Goal: Task Accomplishment & Management: Use online tool/utility

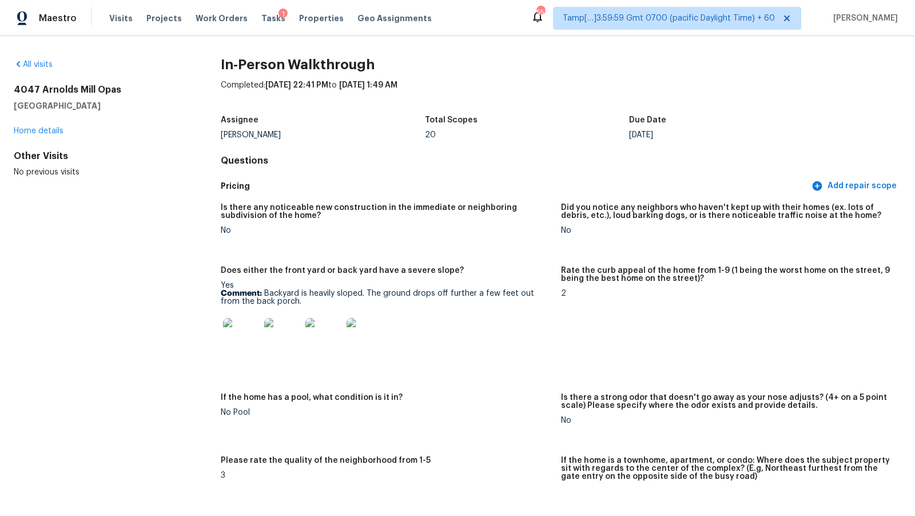
scroll to position [2196, 0]
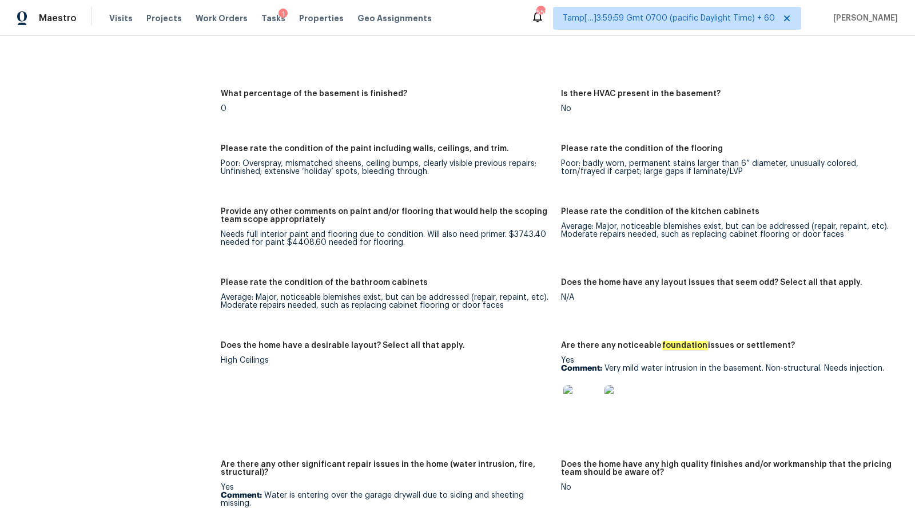
click at [75, 19] on div "Maestro Visits Projects Work Orders Tasks 1 Properties Geo Assignments" at bounding box center [222, 18] width 445 height 23
click at [71, 19] on span "Maestro" at bounding box center [58, 18] width 38 height 11
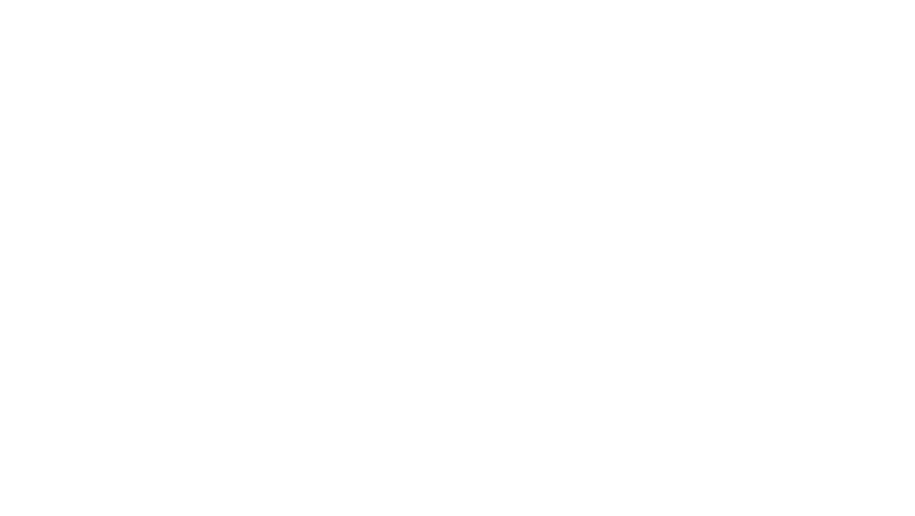
click at [159, 0] on html at bounding box center [457, 0] width 915 height 0
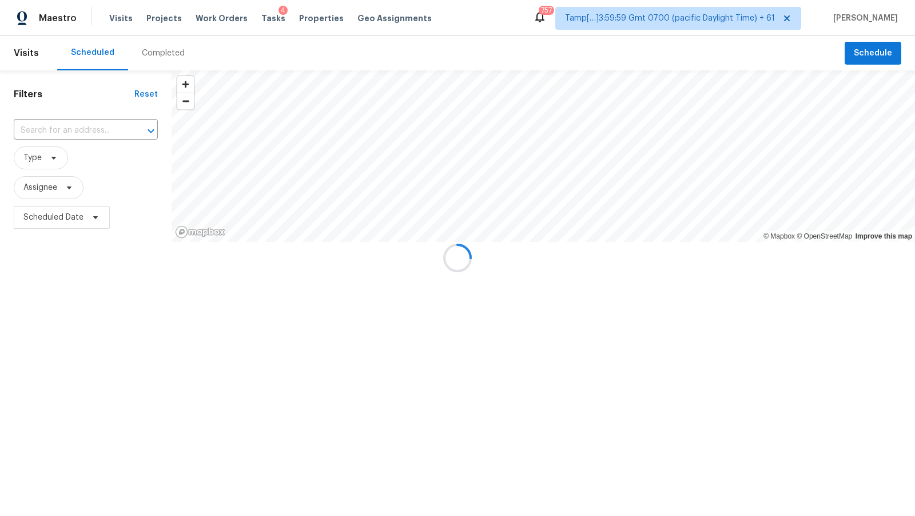
click at [156, 53] on div at bounding box center [457, 258] width 915 height 516
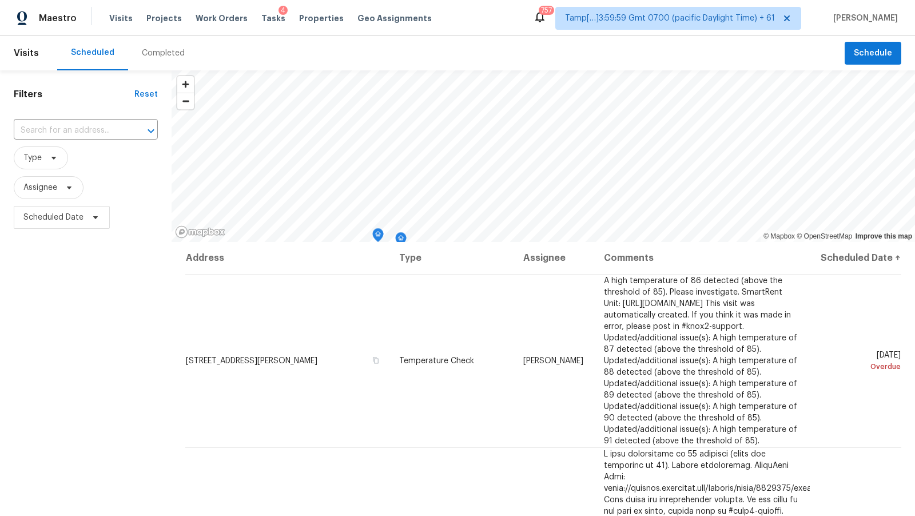
click at [156, 53] on div "Completed" at bounding box center [163, 52] width 43 height 11
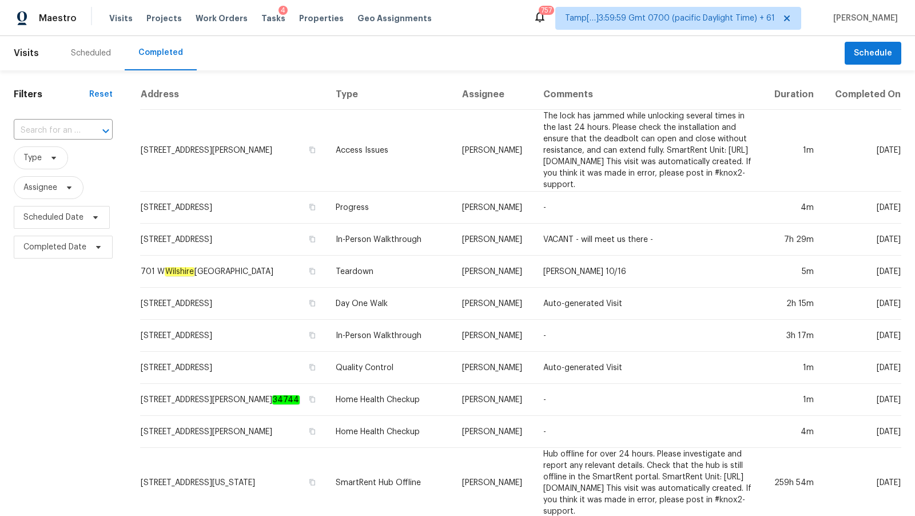
click at [60, 141] on div "​" at bounding box center [63, 130] width 99 height 25
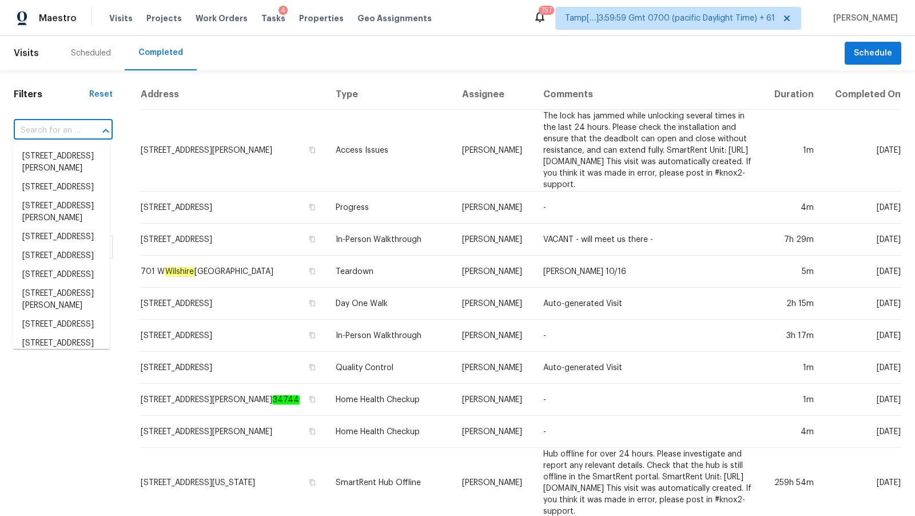
click at [61, 130] on input "text" at bounding box center [47, 131] width 67 height 18
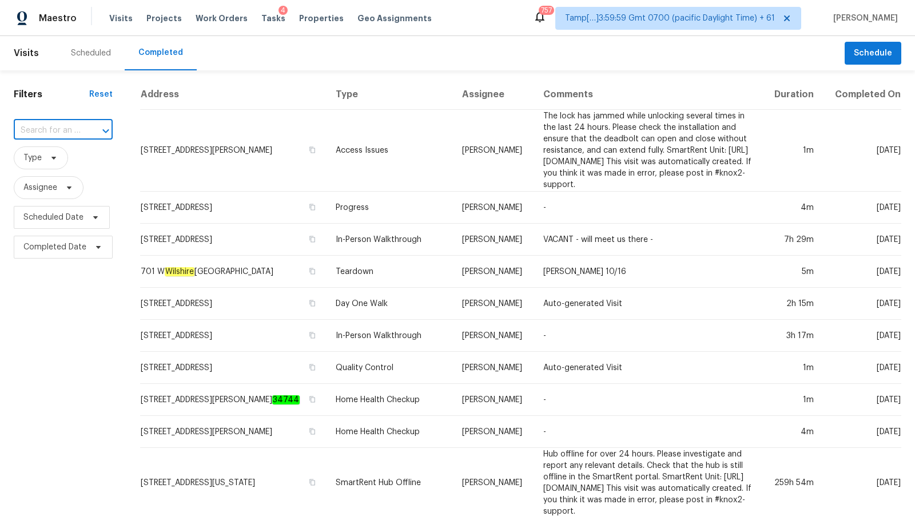
paste input "2723 Tin Top Rd Weatherford, TX, 76087"
type input "2723 Tin Top Rd Weatherford, TX, 76087"
click at [63, 154] on li "2723 Tin Top Rd, Weatherford, TX 76087" at bounding box center [61, 156] width 97 height 19
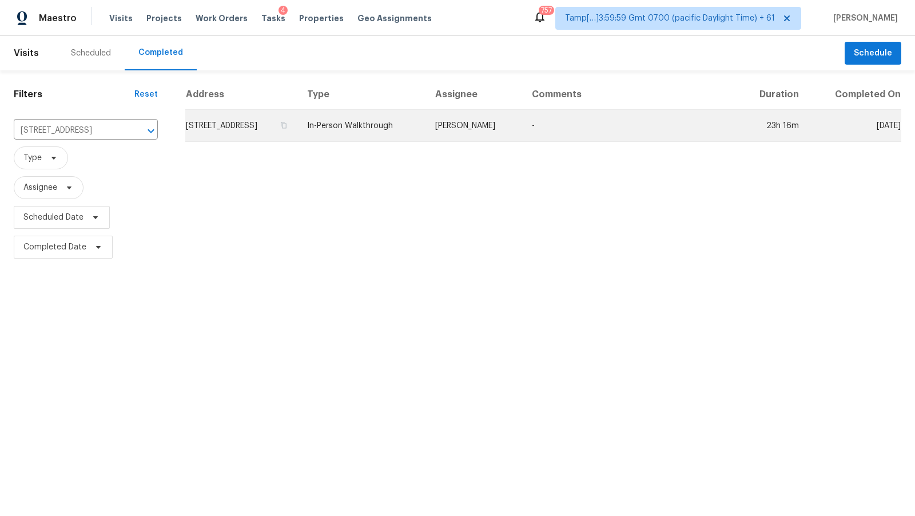
click at [290, 134] on td "2723 Tin Top Rd, Weatherford, TX 76087" at bounding box center [241, 126] width 113 height 32
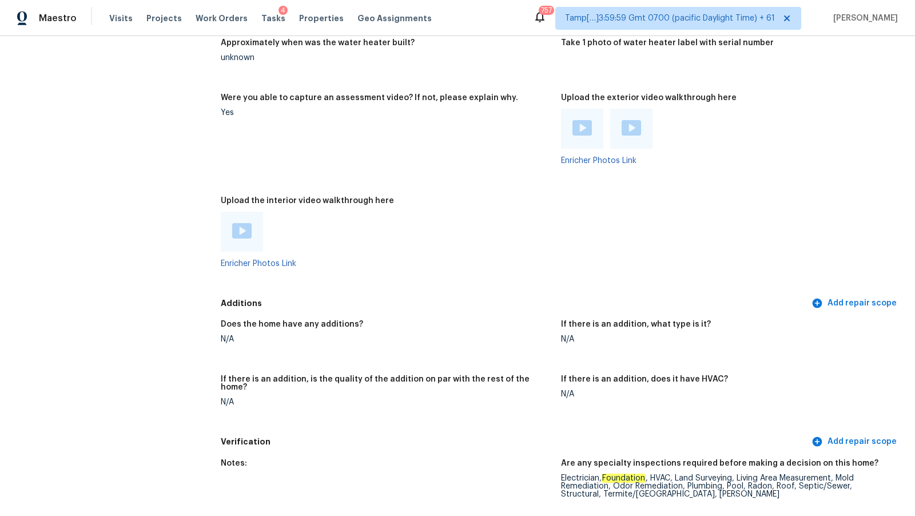
scroll to position [2011, 0]
click at [578, 132] on img at bounding box center [581, 128] width 19 height 15
click at [623, 136] on div at bounding box center [630, 129] width 19 height 17
click at [248, 238] on div at bounding box center [241, 232] width 19 height 17
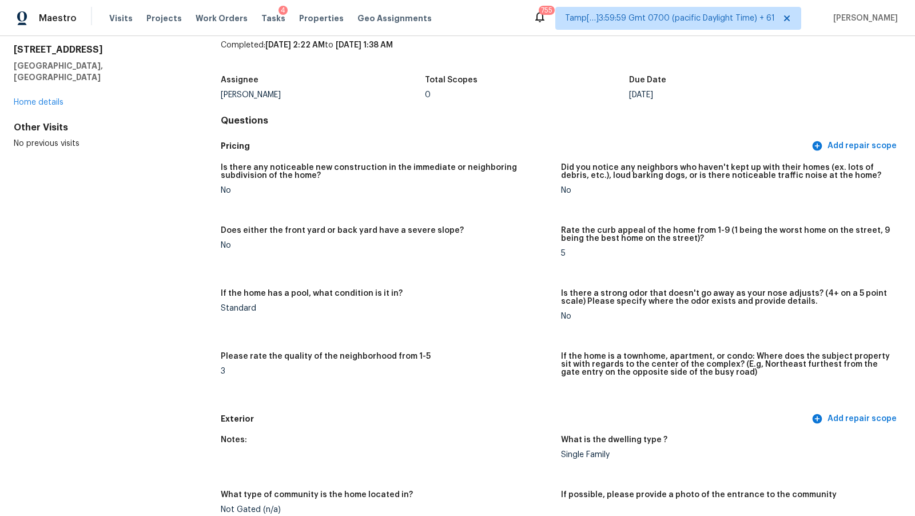
scroll to position [0, 0]
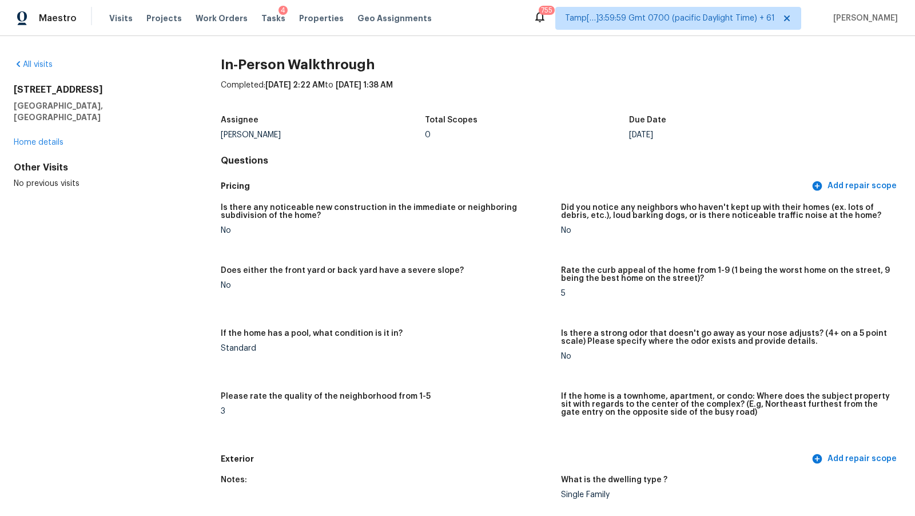
click at [364, 157] on h4 "Questions" at bounding box center [561, 160] width 680 height 11
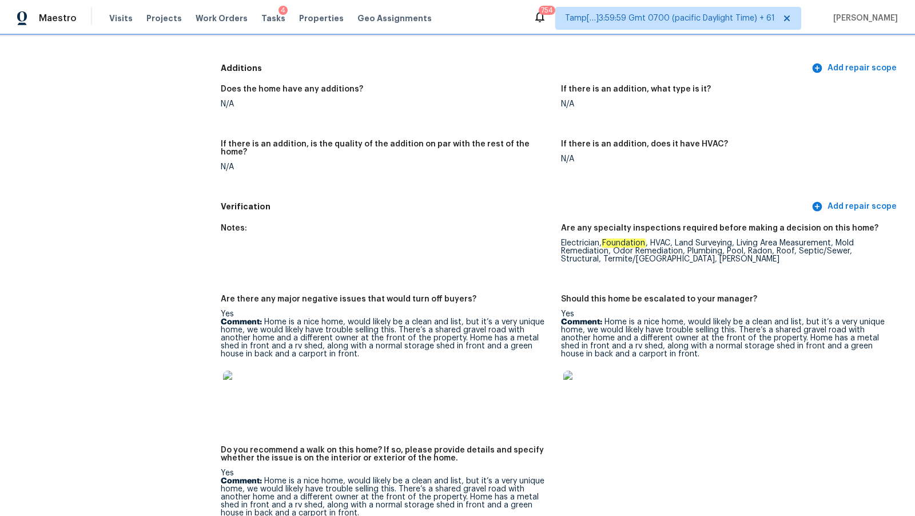
scroll to position [2439, 0]
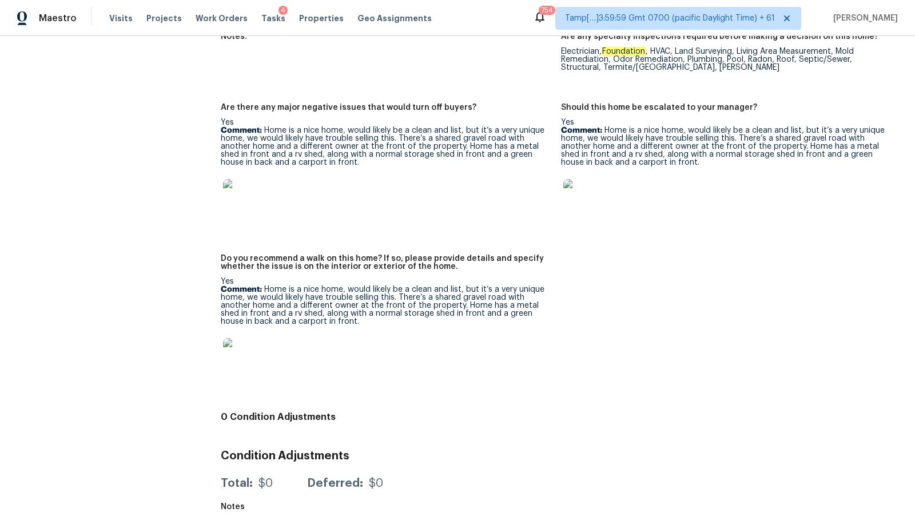
click at [596, 380] on div "Notes: Are any specialty inspections required before making a decision on this …" at bounding box center [561, 216] width 680 height 381
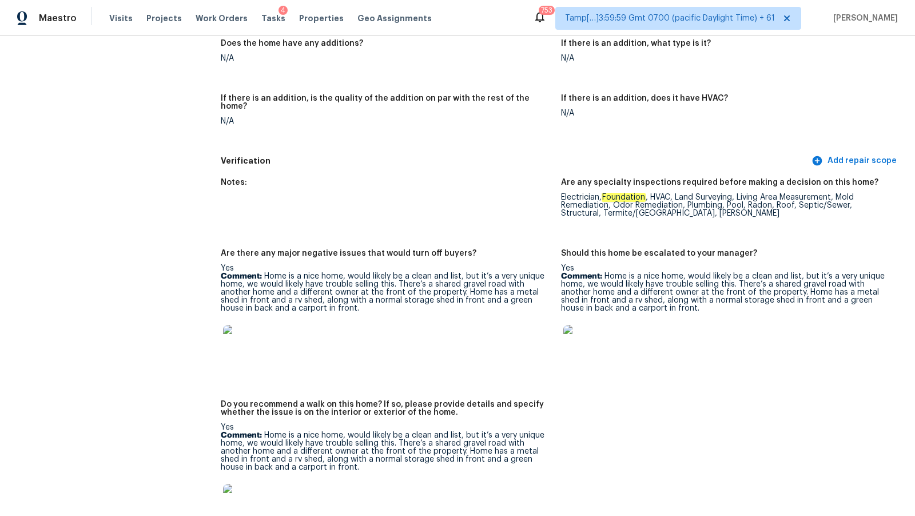
scroll to position [2292, 0]
click at [651, 319] on div at bounding box center [726, 344] width 331 height 50
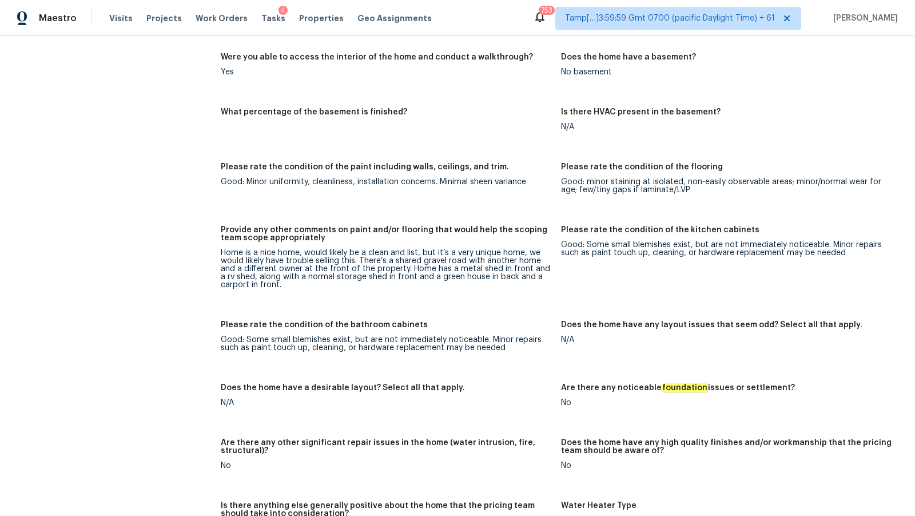
scroll to position [1566, 0]
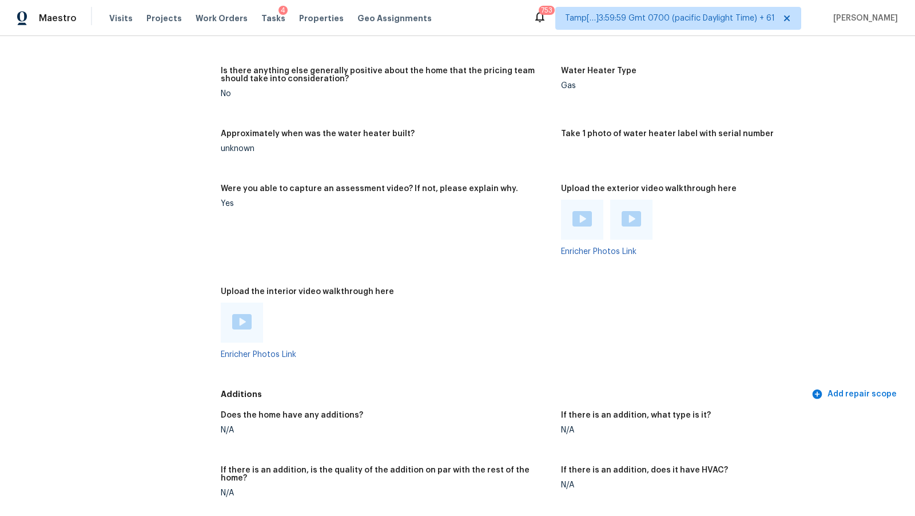
click at [511, 384] on div "Additions Add repair scope" at bounding box center [561, 394] width 680 height 21
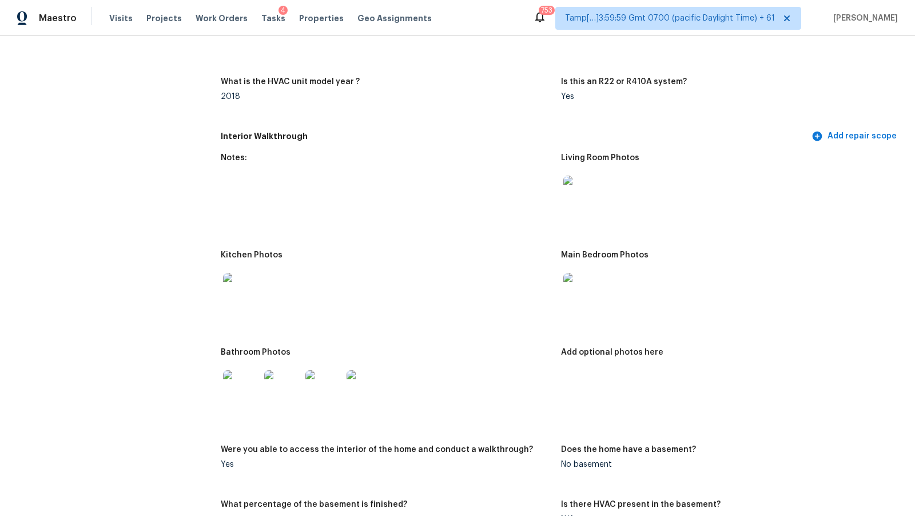
scroll to position [1076, 0]
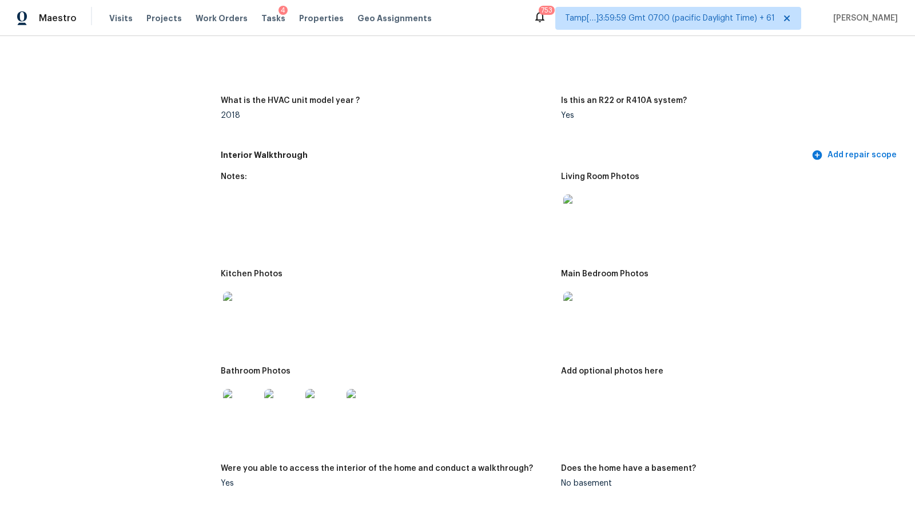
click at [576, 206] on img at bounding box center [581, 212] width 37 height 37
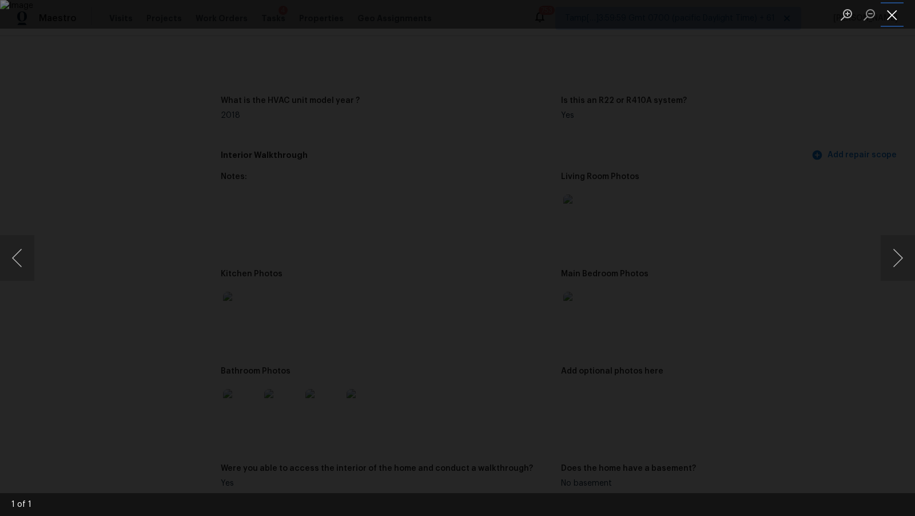
click at [896, 13] on button "Close lightbox" at bounding box center [891, 15] width 23 height 20
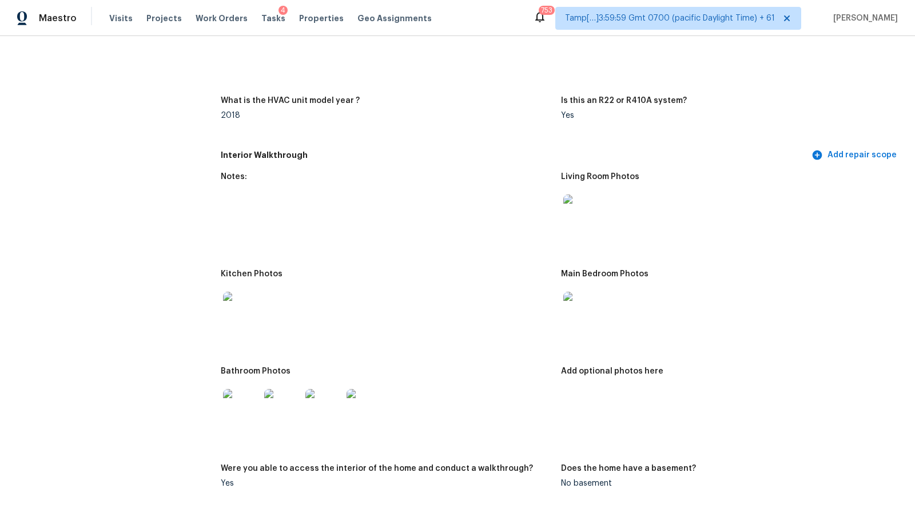
click at [588, 308] on img at bounding box center [581, 310] width 37 height 37
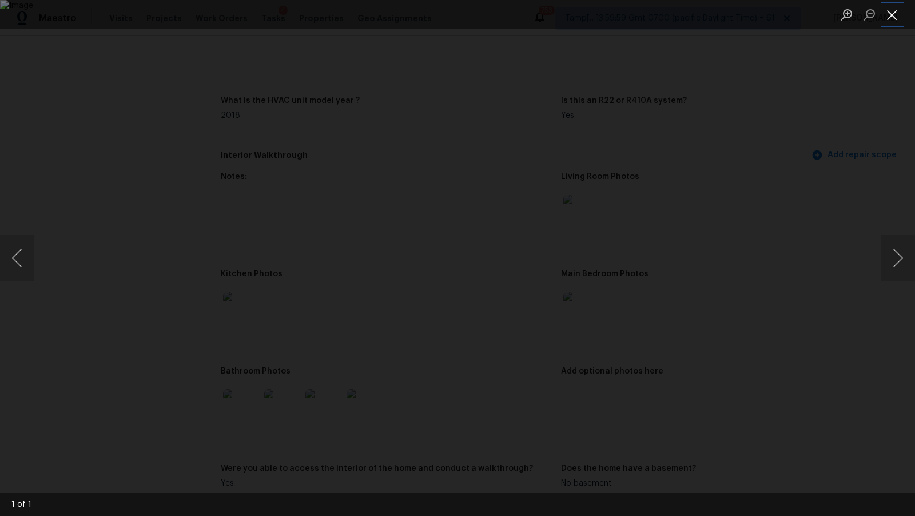
click at [893, 13] on button "Close lightbox" at bounding box center [891, 15] width 23 height 20
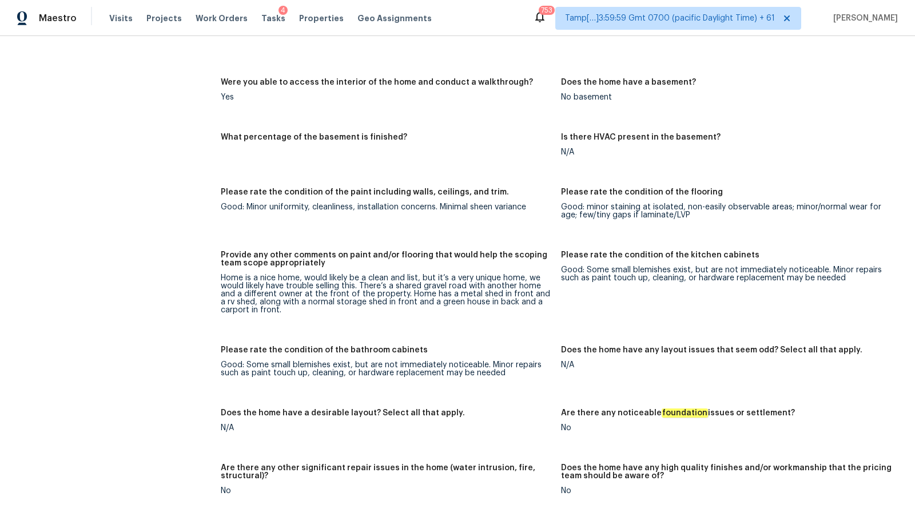
scroll to position [1547, 0]
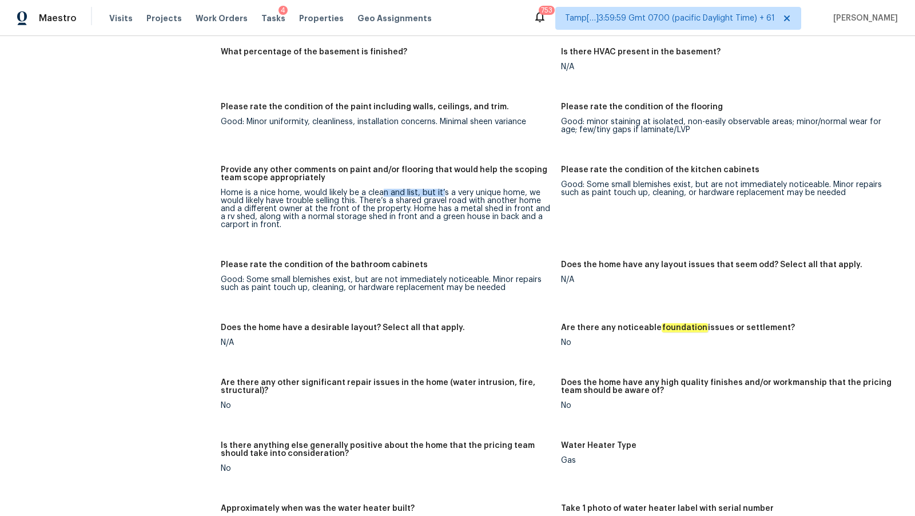
drag, startPoint x: 382, startPoint y: 190, endPoint x: 442, endPoint y: 189, distance: 60.0
click at [444, 189] on div "Home is a nice home, would likely be a clean and list, but it’s a very unique h…" at bounding box center [386, 209] width 331 height 40
drag, startPoint x: 376, startPoint y: 194, endPoint x: 466, endPoint y: 190, distance: 90.4
click at [466, 190] on div "Home is a nice home, would likely be a clean and list, but it’s a very unique h…" at bounding box center [386, 209] width 331 height 40
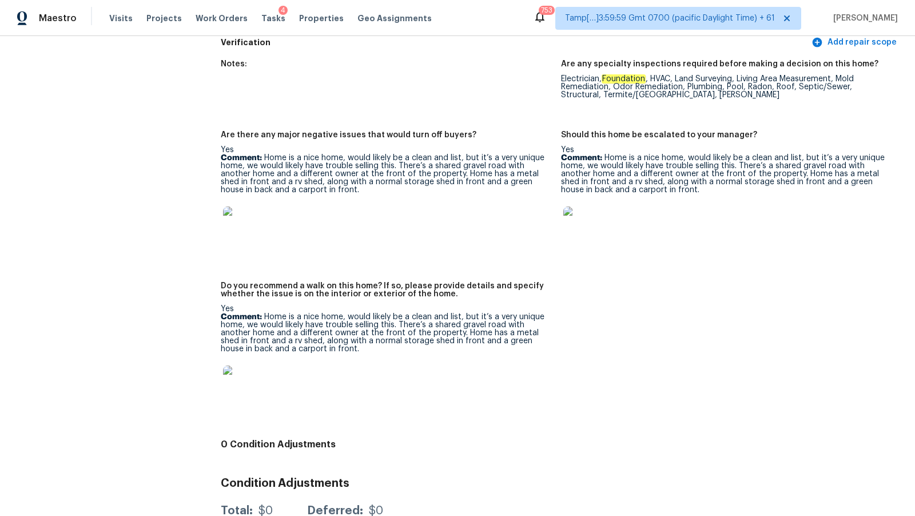
scroll to position [2415, 0]
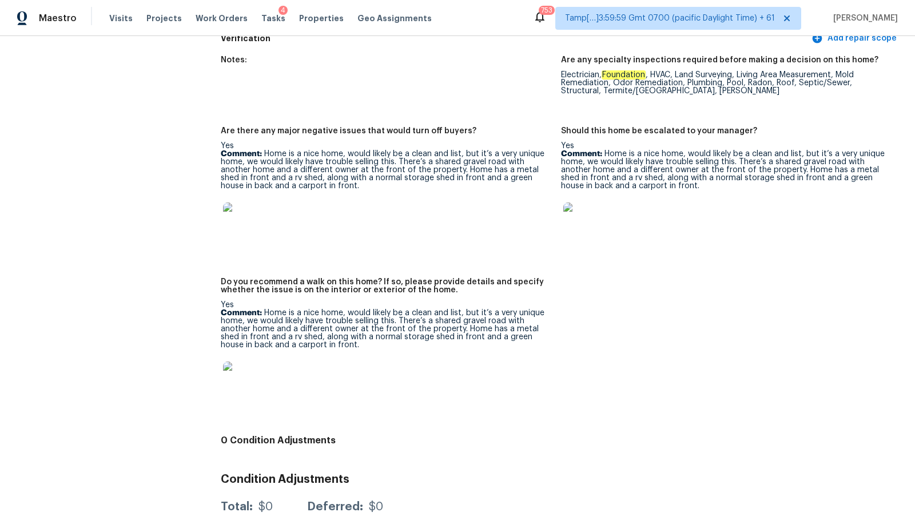
click at [392, 332] on p "Comment: Home is a nice home, would likely be a clean and list, but it’s a very…" at bounding box center [386, 329] width 331 height 40
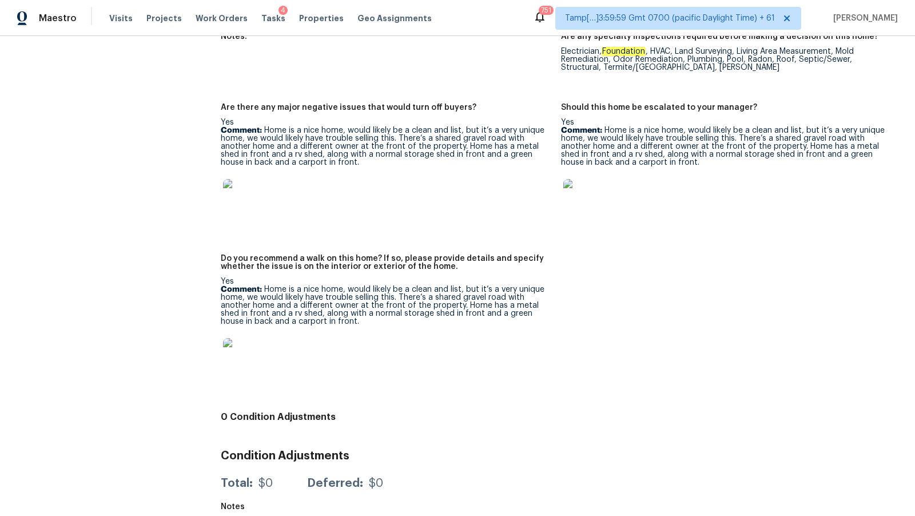
click at [510, 285] on p "Comment: Home is a nice home, would likely be a clean and list, but it’s a very…" at bounding box center [386, 305] width 331 height 40
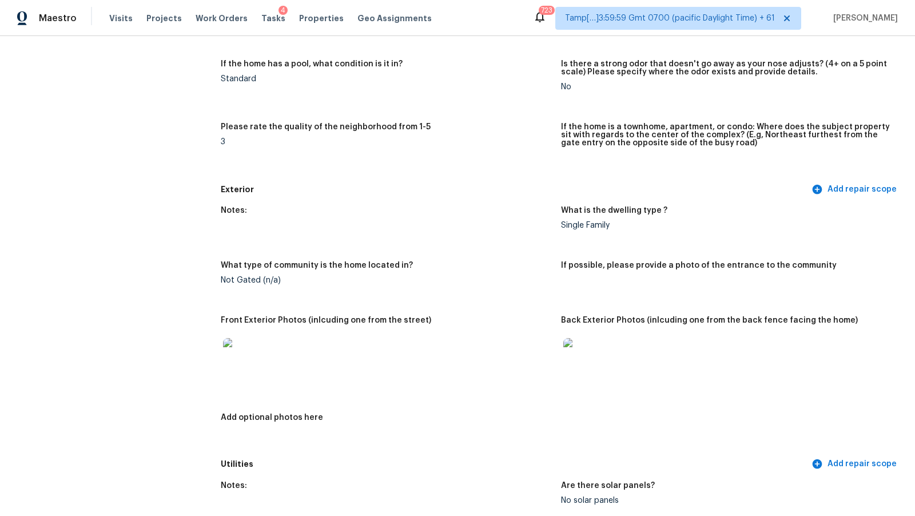
scroll to position [0, 0]
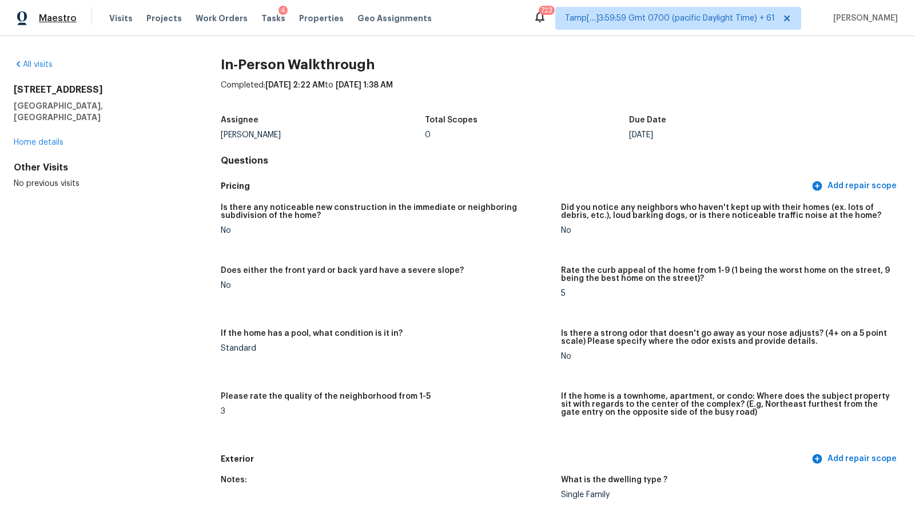
click at [64, 13] on span "Maestro" at bounding box center [58, 18] width 38 height 11
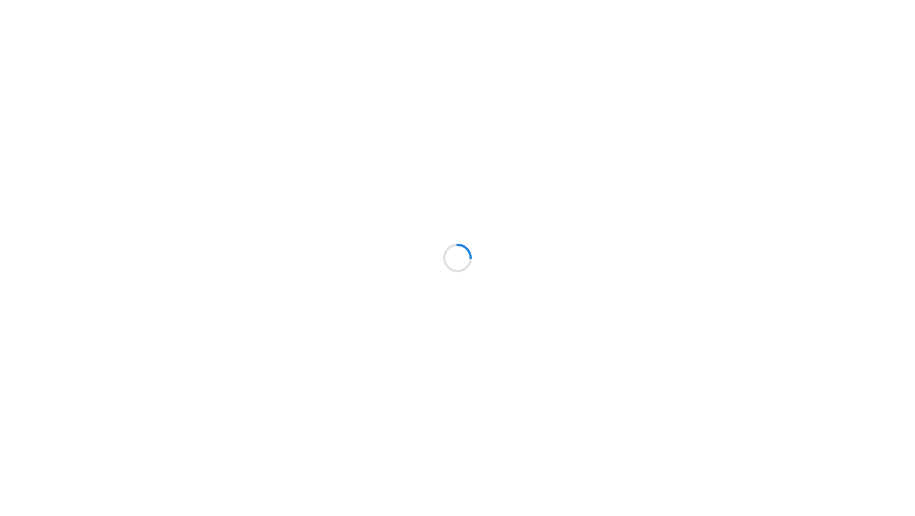
click at [149, 53] on div at bounding box center [457, 258] width 915 height 516
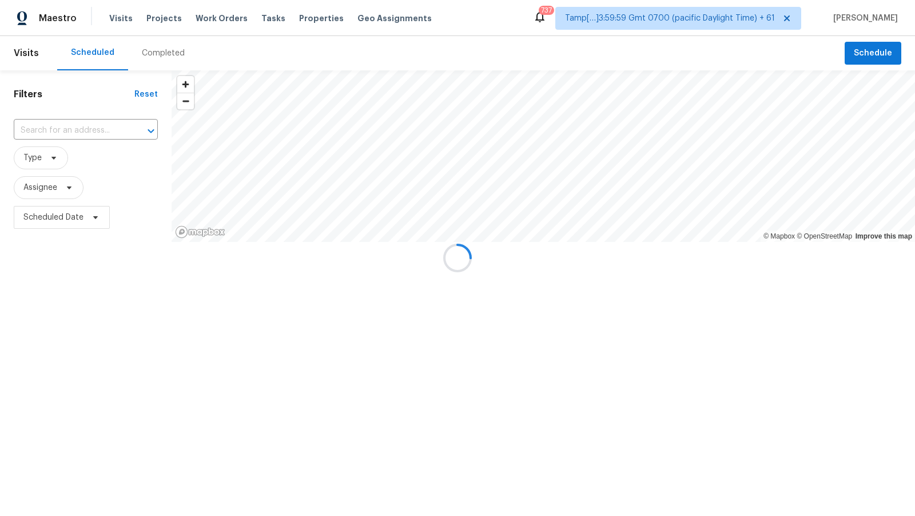
click at [149, 53] on div at bounding box center [457, 258] width 915 height 516
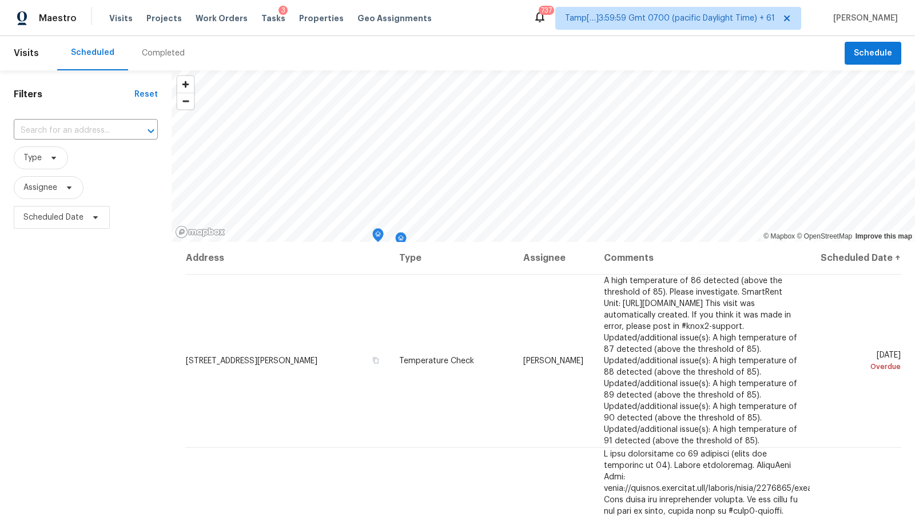
click at [162, 53] on div "Completed" at bounding box center [163, 52] width 43 height 11
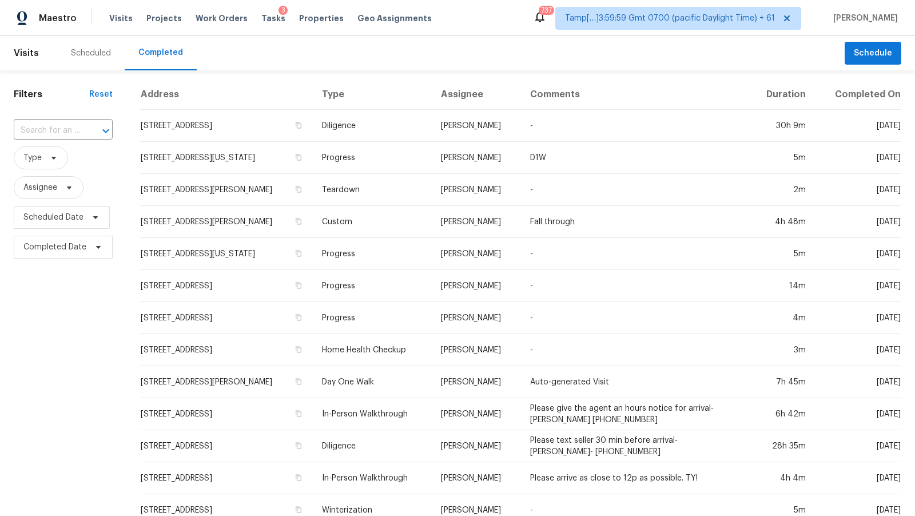
click at [83, 130] on div at bounding box center [98, 131] width 30 height 16
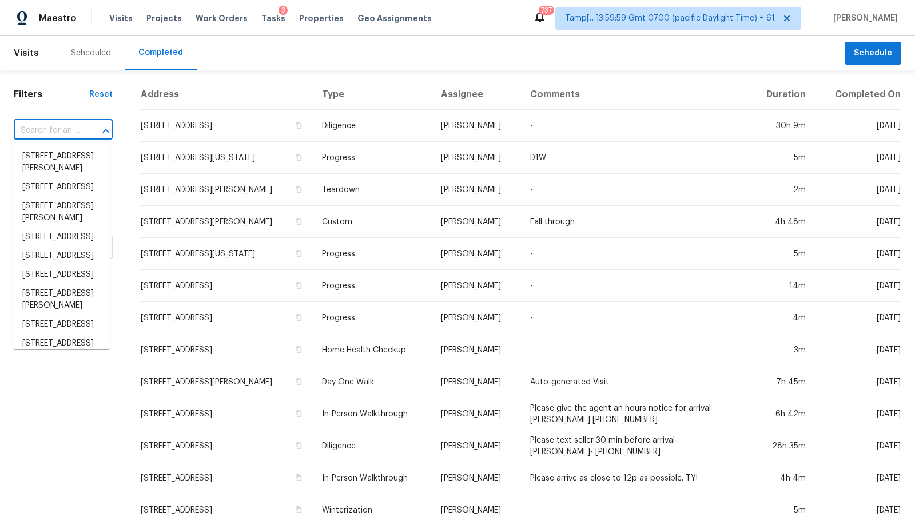
paste input "8408 Hollow Bend St Fort Worth, TX, 76123"
type input "8408 Hollow Bend St Fort Worth, TX, 76123"
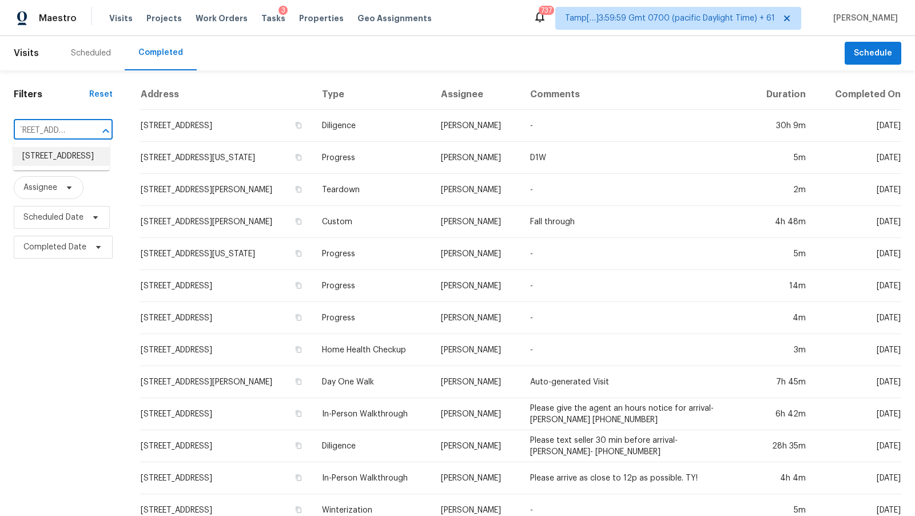
click at [75, 155] on li "8408 Hollow Bend St, Fort Worth, TX 76123" at bounding box center [61, 156] width 97 height 19
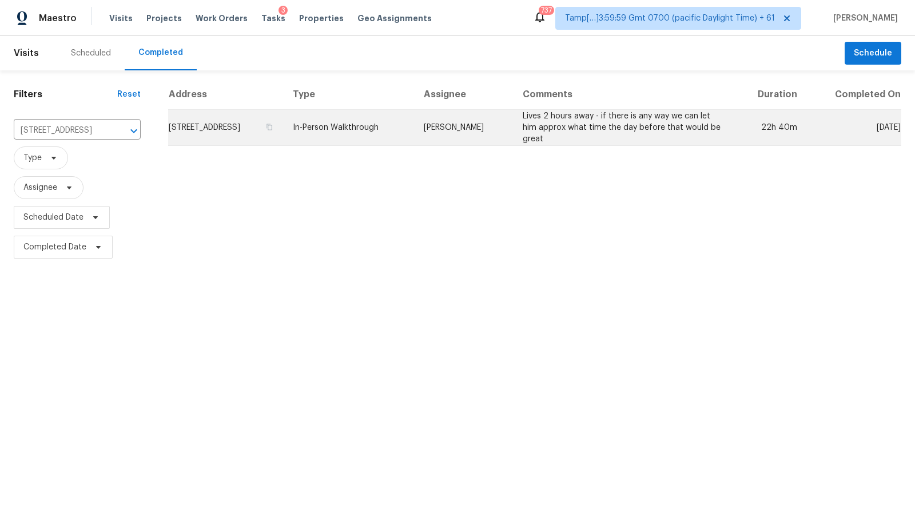
click at [261, 123] on td "8408 Hollow Bend St, Fort Worth, TX 76123" at bounding box center [225, 128] width 115 height 36
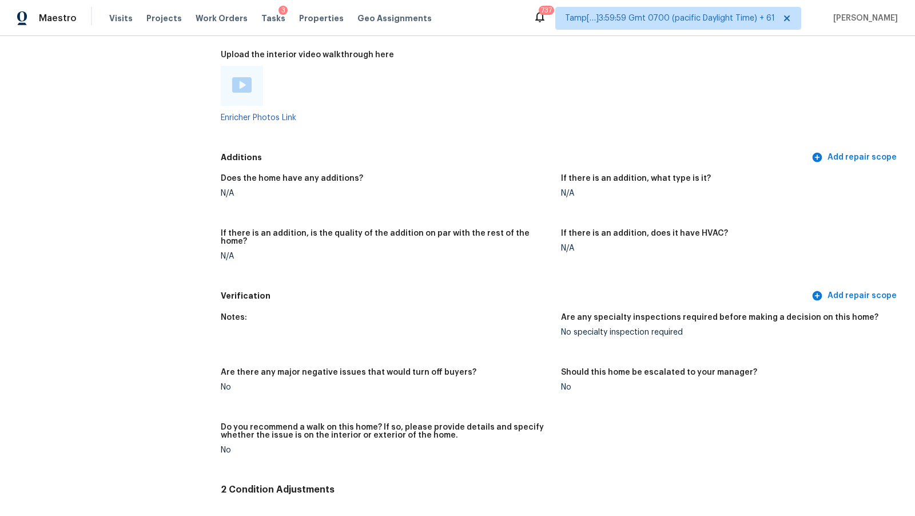
scroll to position [2085, 0]
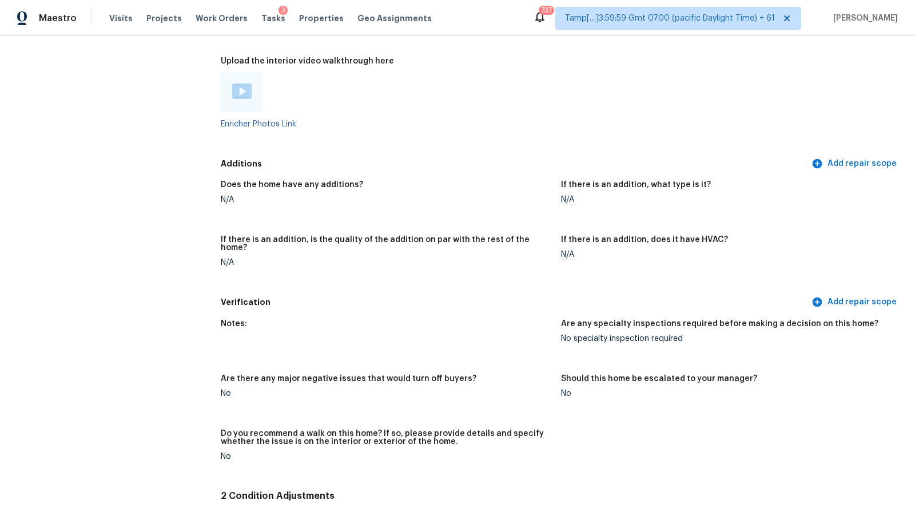
click at [244, 88] on img at bounding box center [241, 90] width 19 height 15
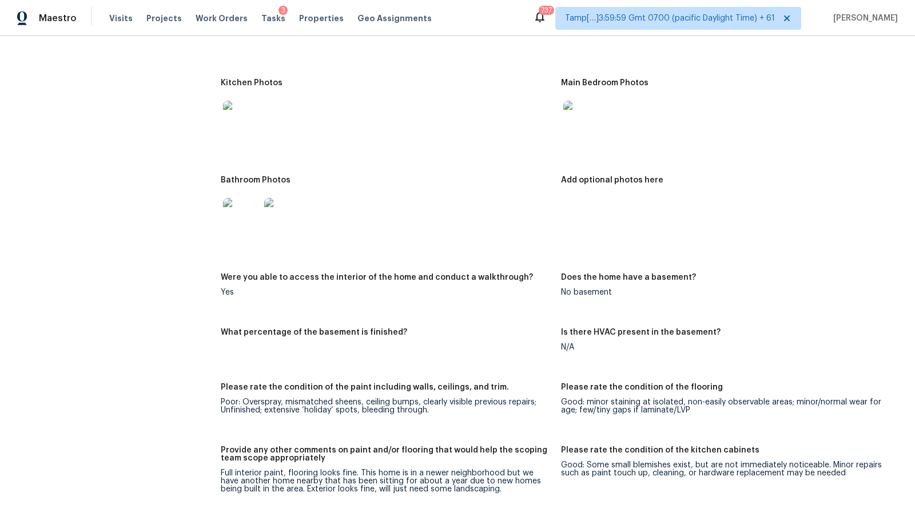
scroll to position [1531, 0]
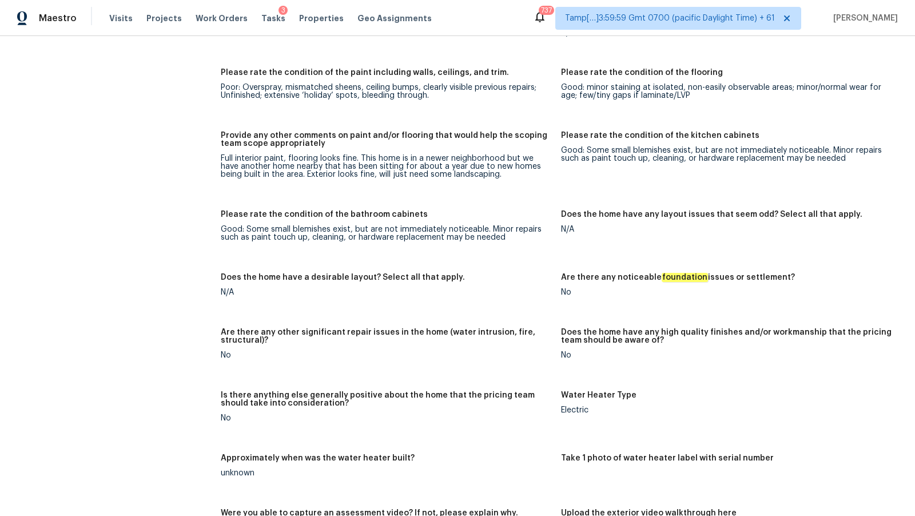
click at [416, 145] on h5 "Provide any other comments on paint and/or flooring that would help the scoping…" at bounding box center [386, 139] width 331 height 16
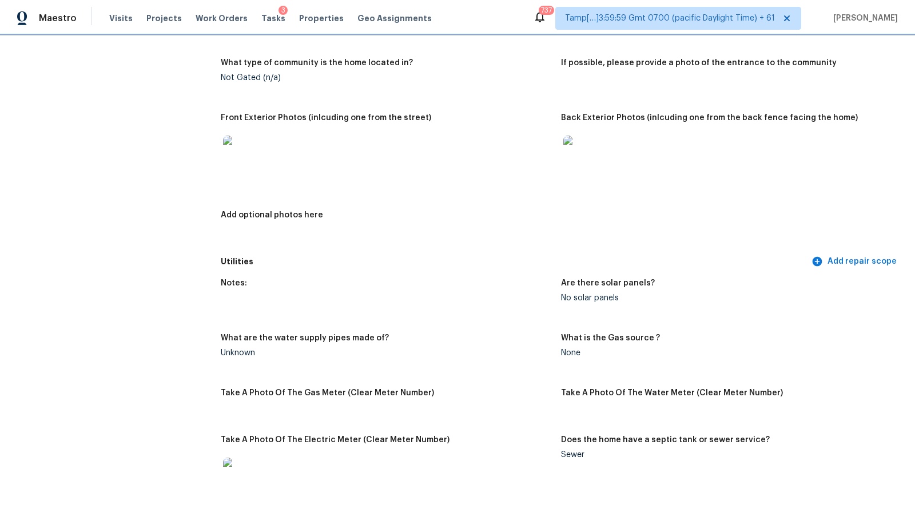
scroll to position [460, 0]
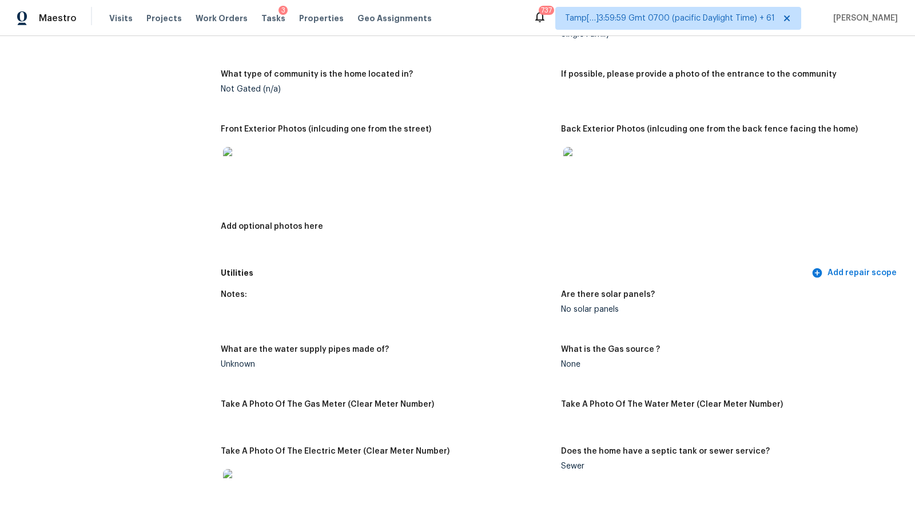
click at [412, 82] on div "What type of community is the home located in?" at bounding box center [386, 77] width 331 height 15
click at [385, 220] on div "Notes: What is the dwelling type ? Single Family What type of community is the …" at bounding box center [561, 136] width 680 height 254
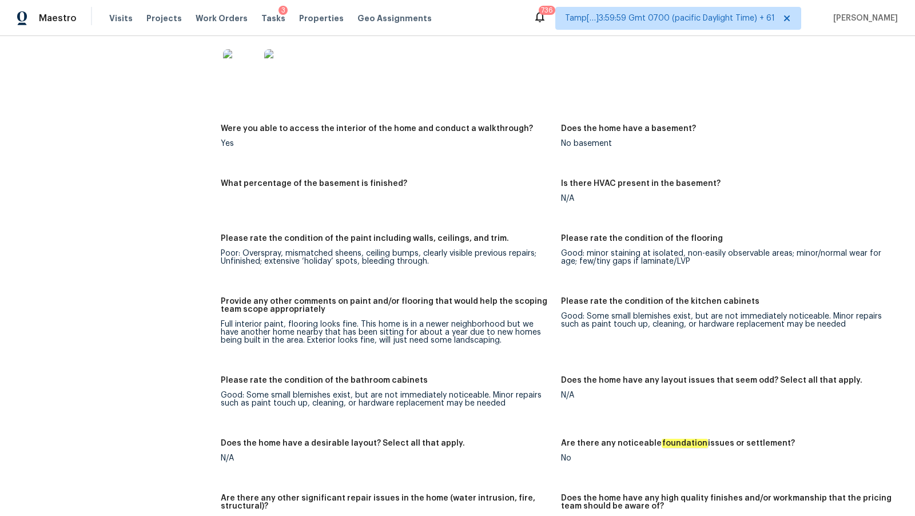
scroll to position [1382, 0]
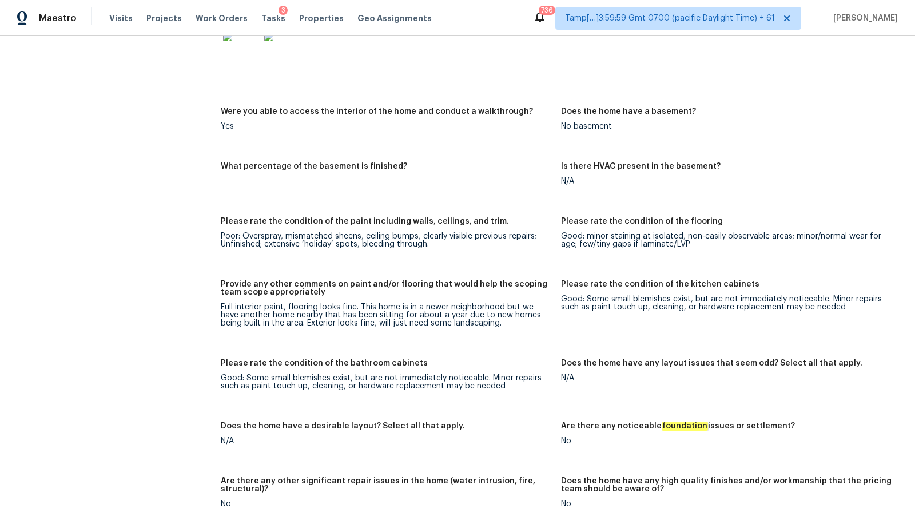
click at [370, 321] on div "Full interior paint, flooring looks fine. This home is in a newer neighborhood …" at bounding box center [386, 315] width 331 height 24
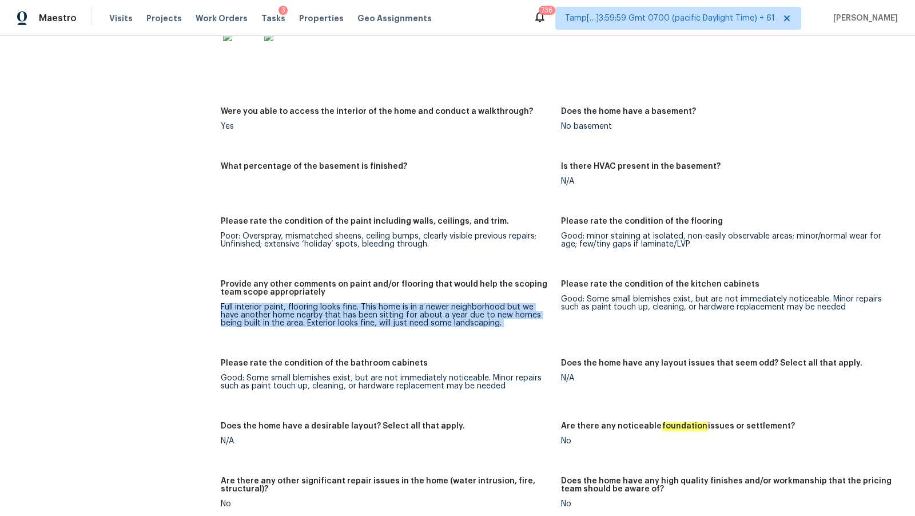
click at [370, 321] on div "Full interior paint, flooring looks fine. This home is in a newer neighborhood …" at bounding box center [386, 315] width 331 height 24
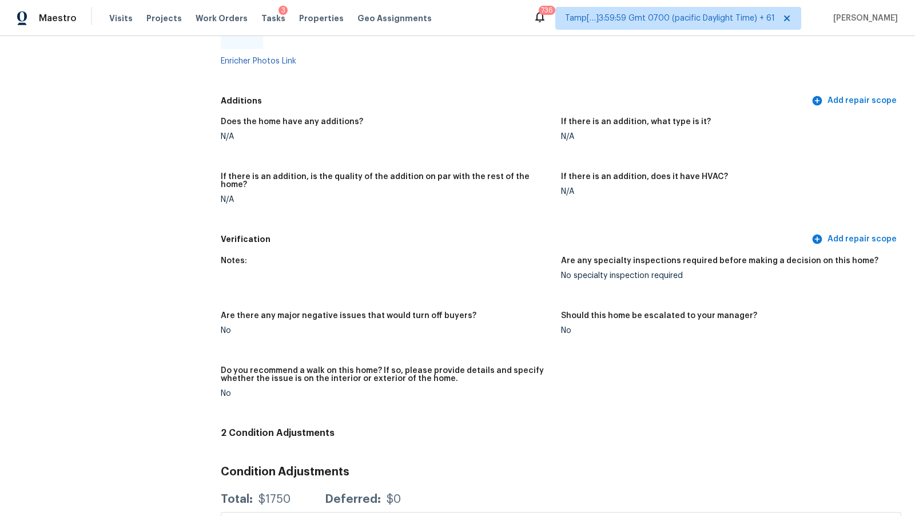
scroll to position [2153, 0]
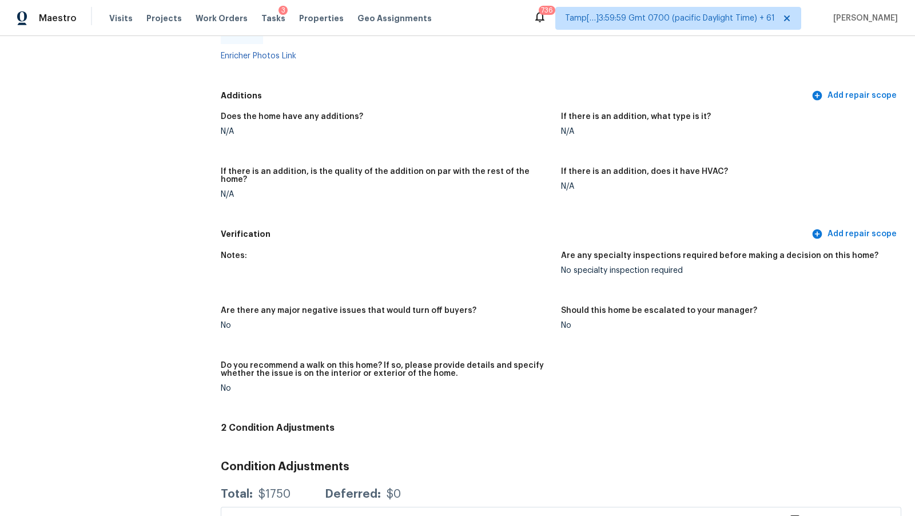
click at [384, 206] on figure "If there is an addition, is the quality of the addition on par with the rest of…" at bounding box center [391, 191] width 340 height 49
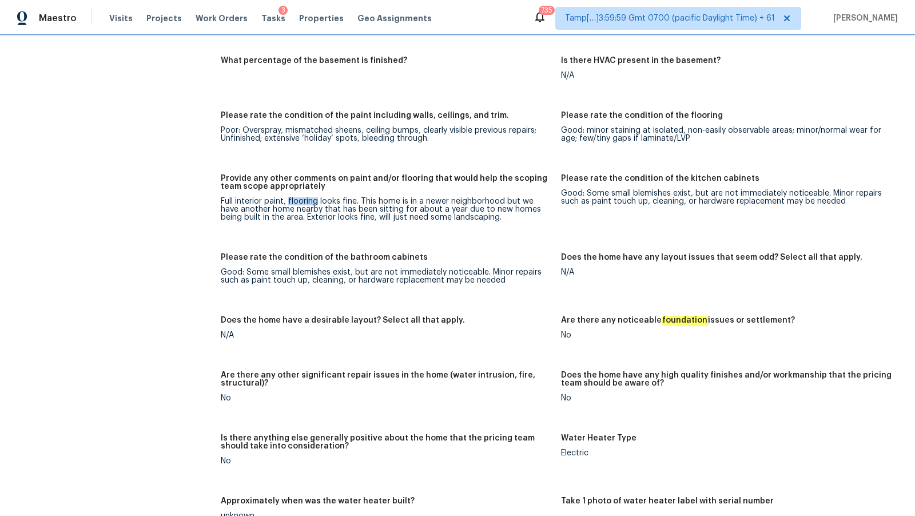
scroll to position [1487, 0]
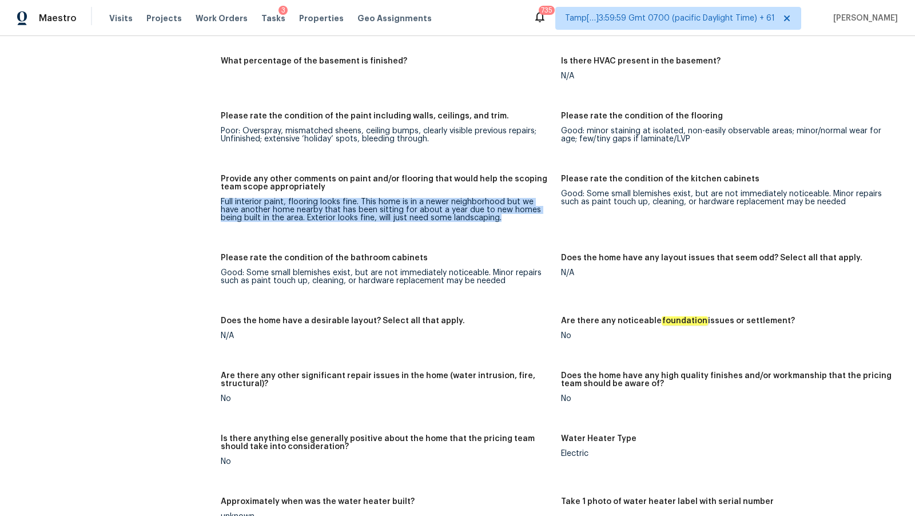
drag, startPoint x: 220, startPoint y: 200, endPoint x: 482, endPoint y: 227, distance: 263.2
click at [482, 227] on figure "Provide any other comments on paint and/or flooring that would help the scoping…" at bounding box center [391, 207] width 340 height 65
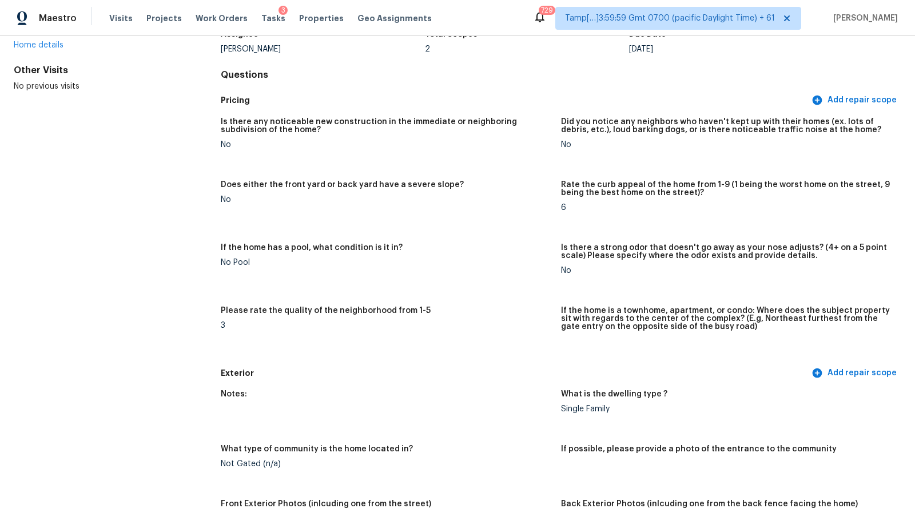
scroll to position [0, 0]
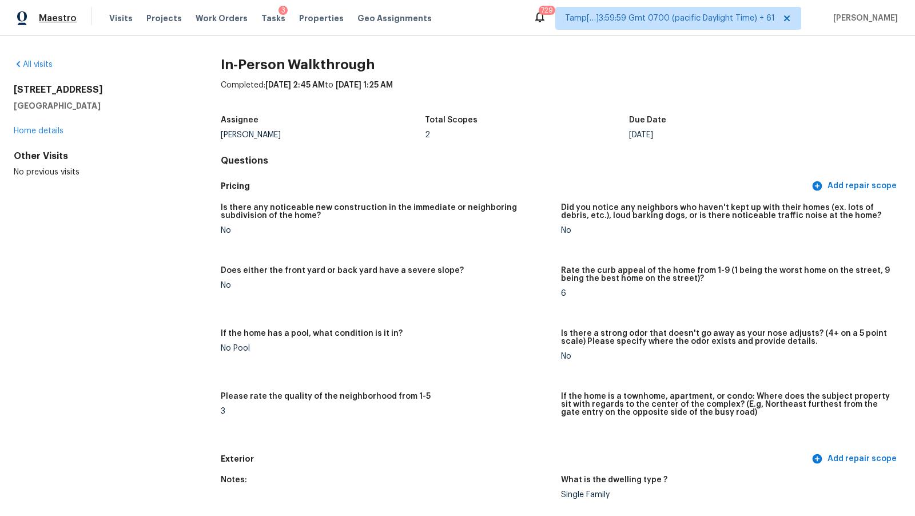
click at [54, 20] on span "Maestro" at bounding box center [58, 18] width 38 height 11
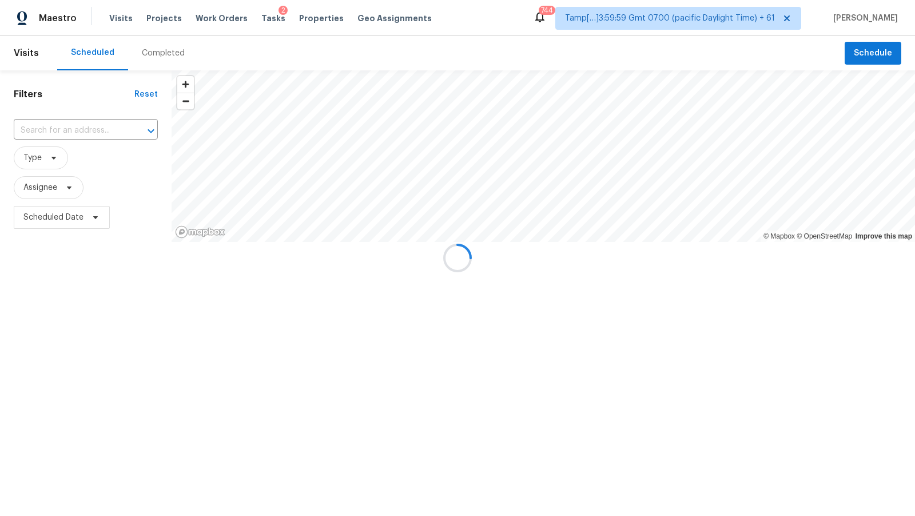
click at [162, 54] on div at bounding box center [457, 258] width 915 height 516
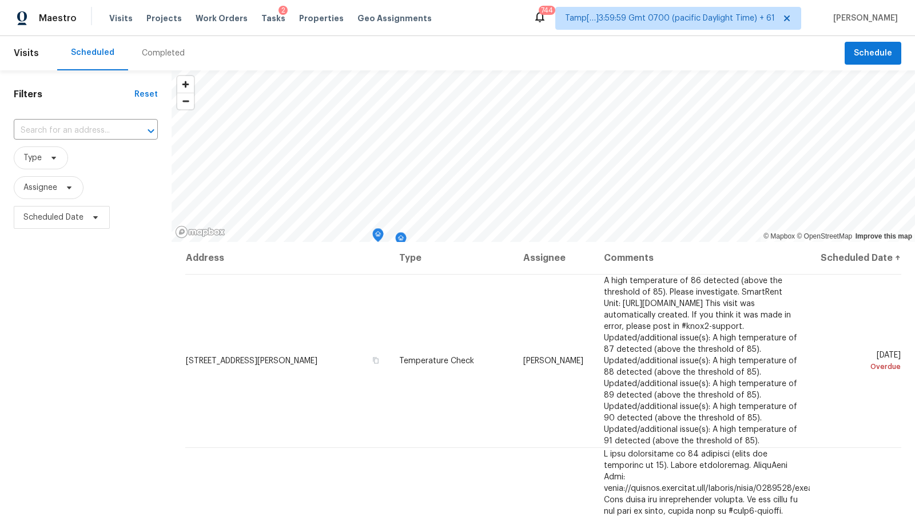
click at [149, 53] on div "Completed" at bounding box center [163, 52] width 43 height 11
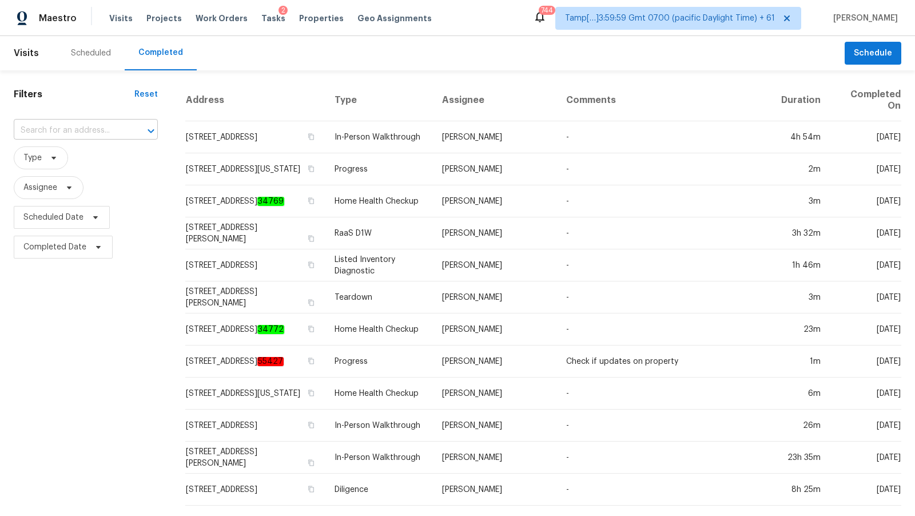
click at [58, 130] on input "text" at bounding box center [70, 131] width 112 height 18
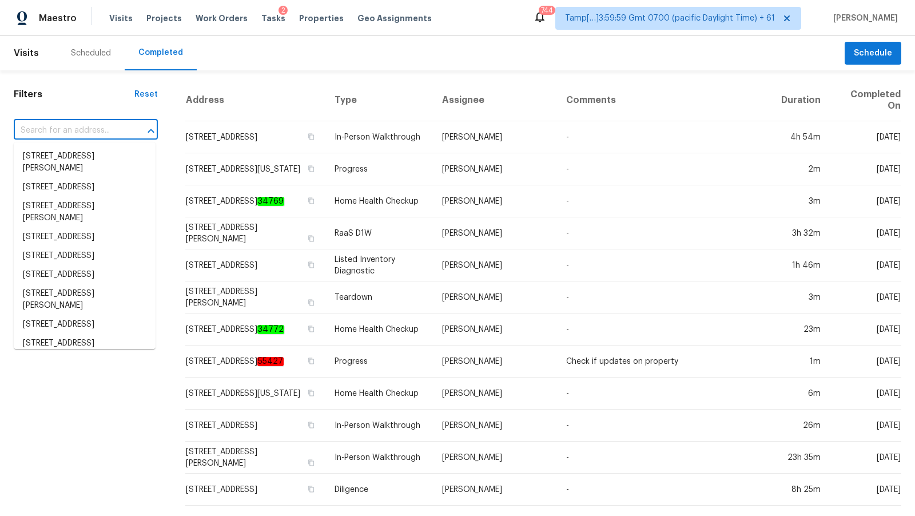
paste input "[STREET_ADDRESS][PERSON_NAME]"
type input "[STREET_ADDRESS][PERSON_NAME]"
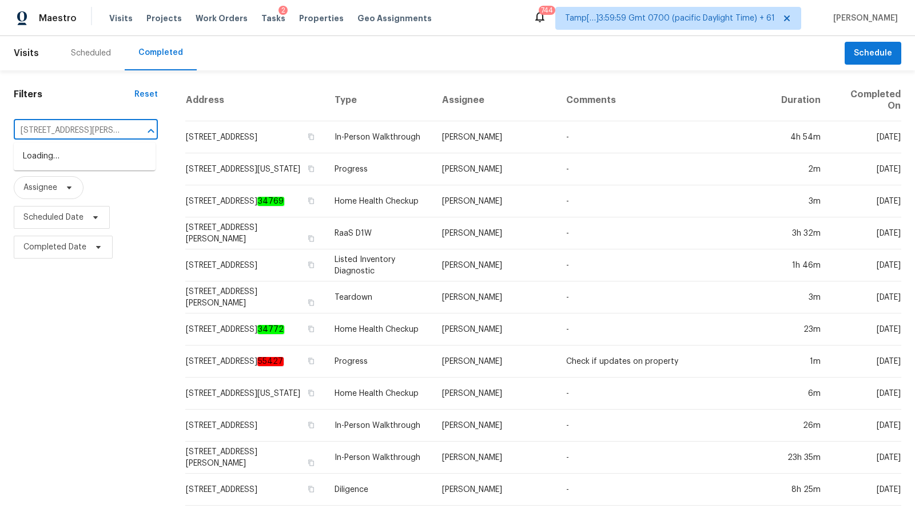
scroll to position [0, 38]
click at [73, 158] on li "[STREET_ADDRESS][PERSON_NAME]" at bounding box center [85, 162] width 142 height 31
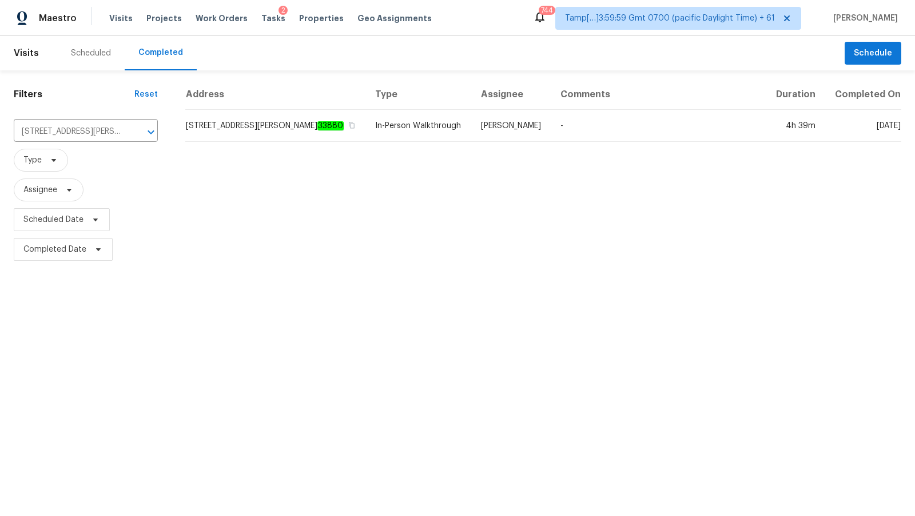
click at [366, 107] on th "Type" at bounding box center [419, 94] width 106 height 30
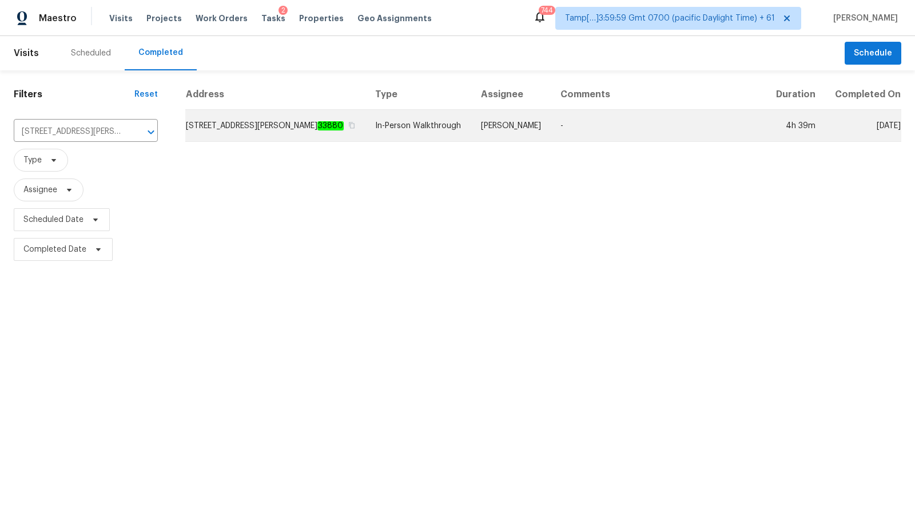
click at [366, 121] on td "In-Person Walkthrough" at bounding box center [419, 126] width 106 height 32
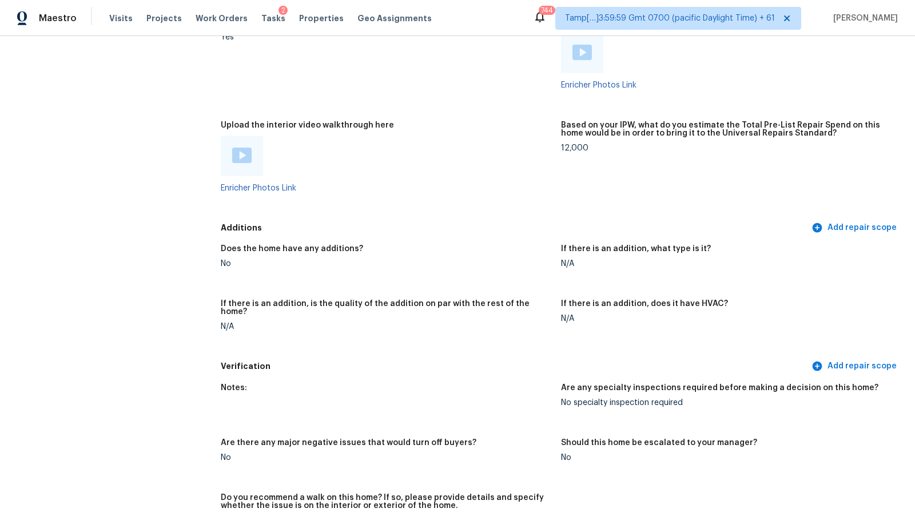
scroll to position [2106, 0]
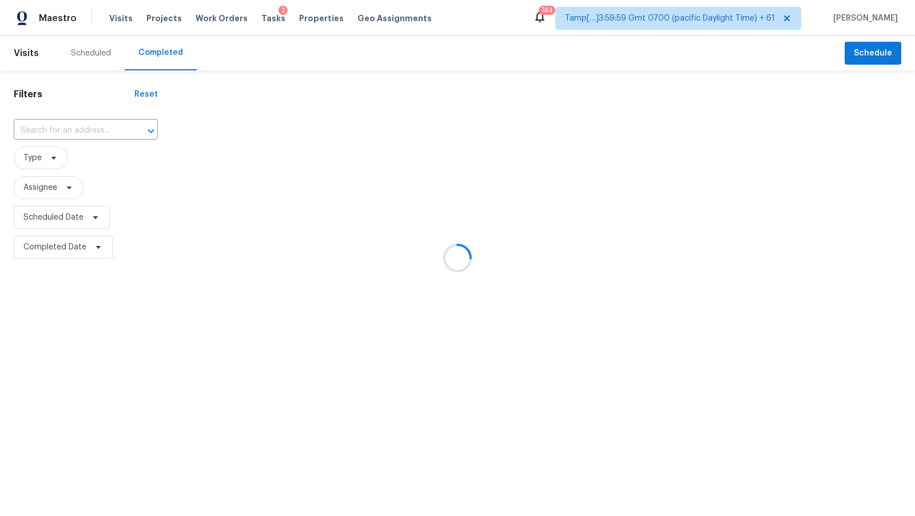
click at [91, 129] on div at bounding box center [457, 258] width 915 height 516
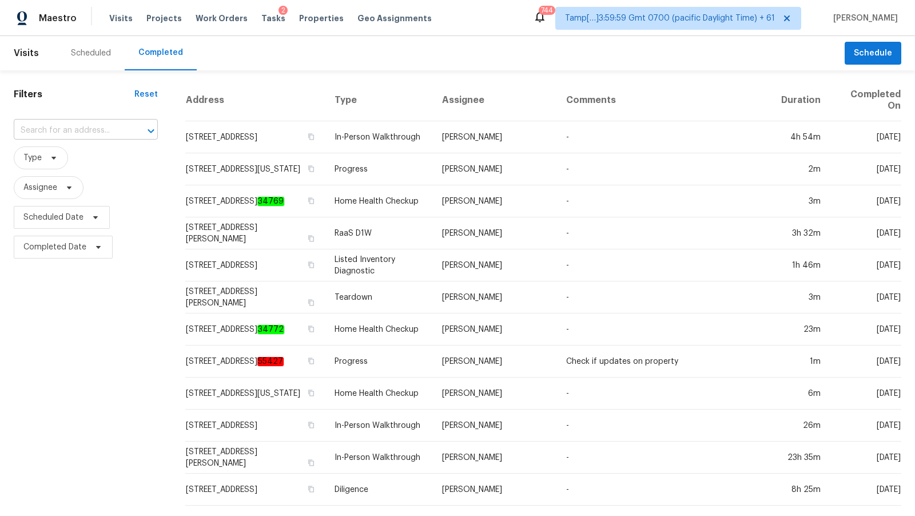
click at [82, 129] on input "text" at bounding box center [70, 131] width 112 height 18
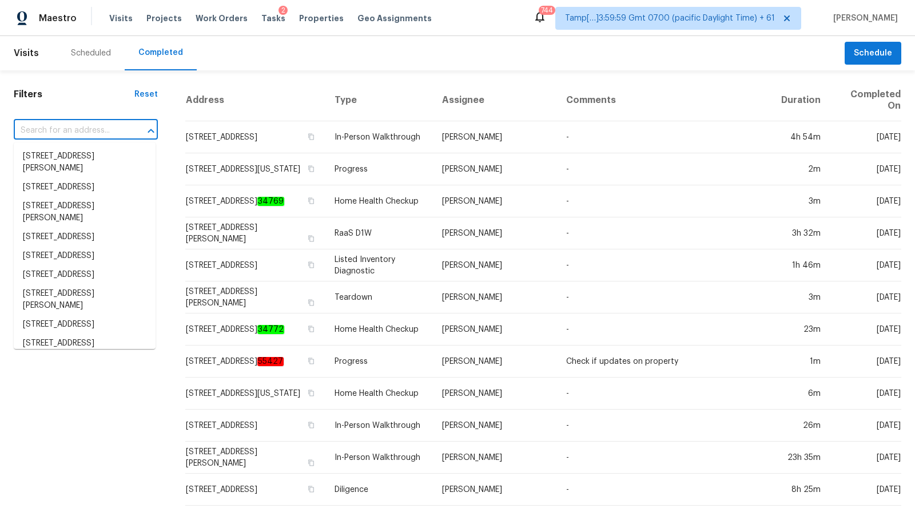
paste input "[STREET_ADDRESS][PERSON_NAME]"
type input "[STREET_ADDRESS][PERSON_NAME]"
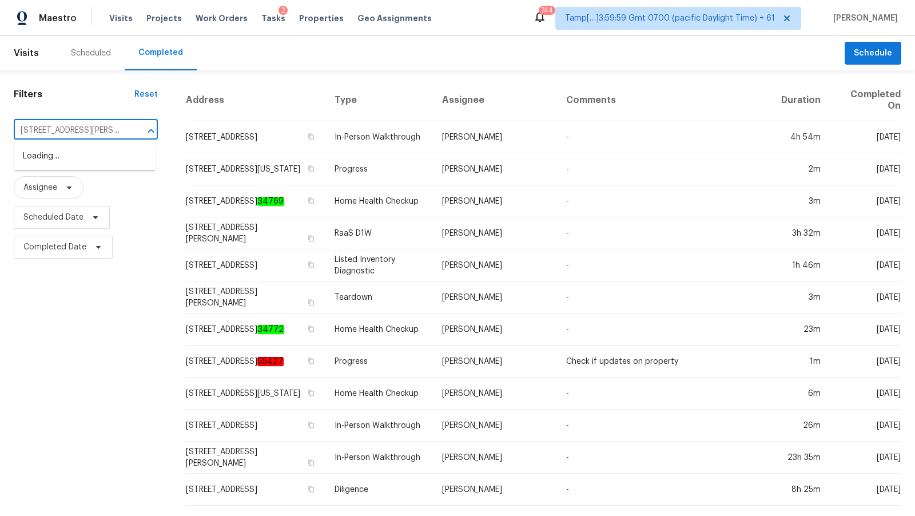
scroll to position [0, 38]
click at [85, 160] on li "[STREET_ADDRESS][PERSON_NAME]" at bounding box center [85, 162] width 142 height 31
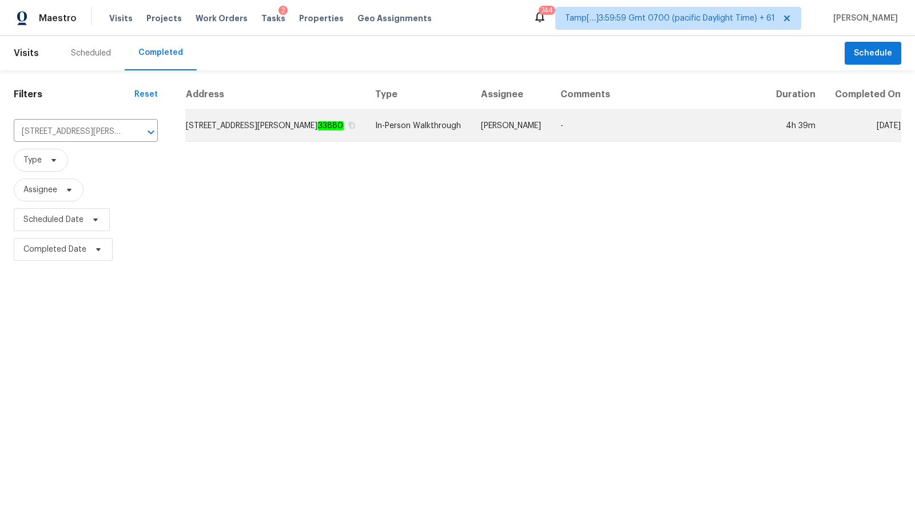
click at [380, 141] on td "In-Person Walkthrough" at bounding box center [419, 126] width 106 height 32
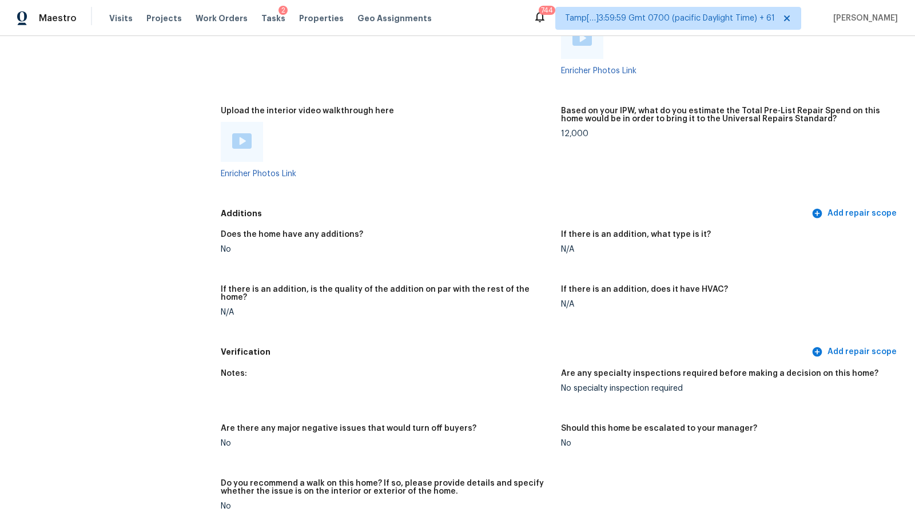
scroll to position [2060, 0]
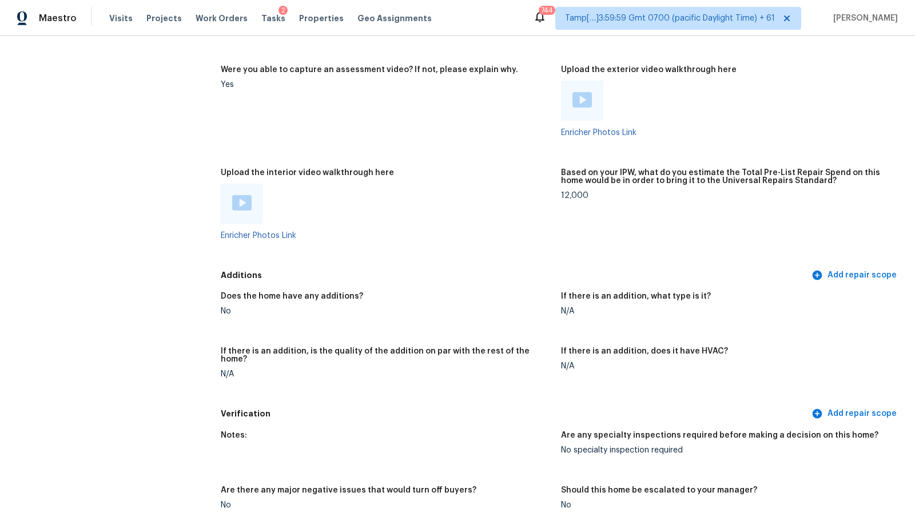
click at [240, 206] on img at bounding box center [241, 202] width 19 height 15
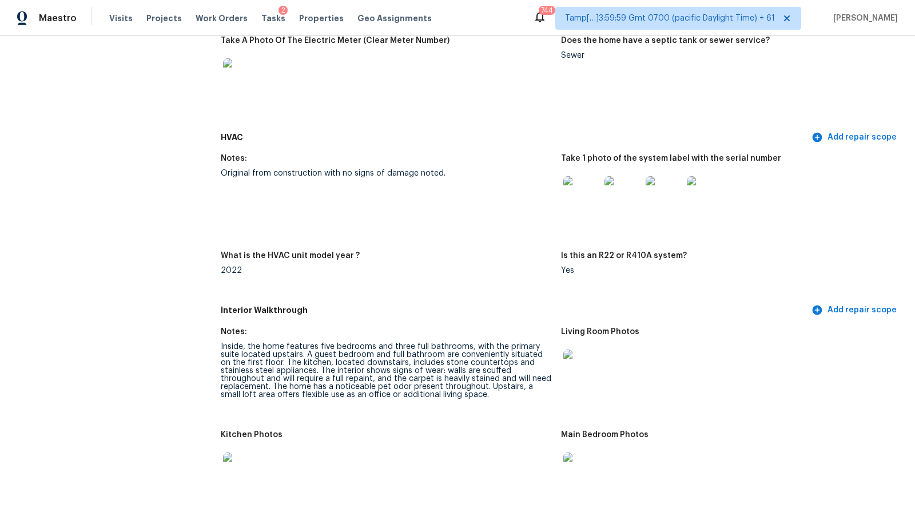
scroll to position [928, 0]
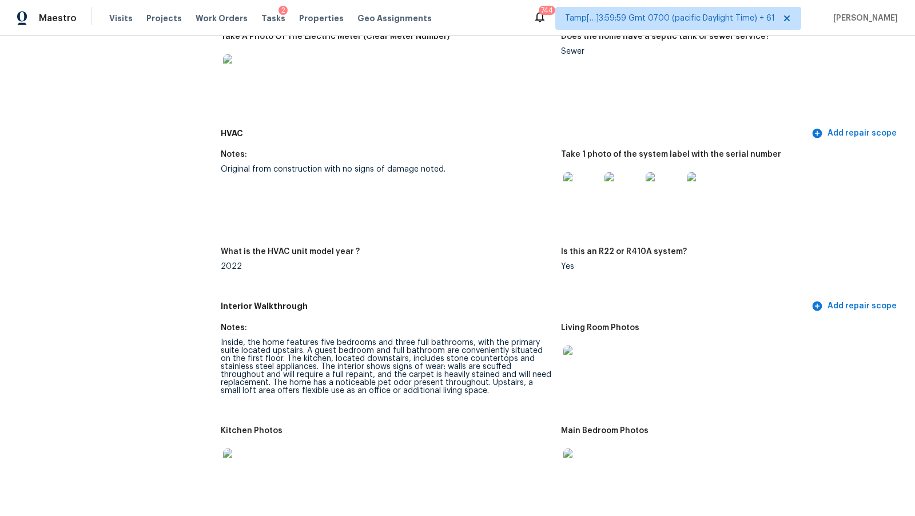
click at [428, 97] on figure "Take A Photo Of The Electric Meter (Clear Meter Number)" at bounding box center [391, 74] width 340 height 83
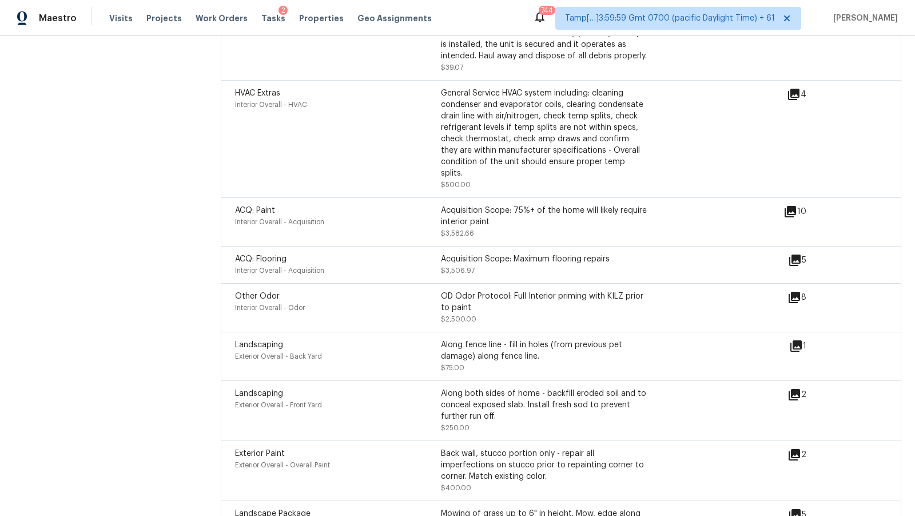
scroll to position [57, 0]
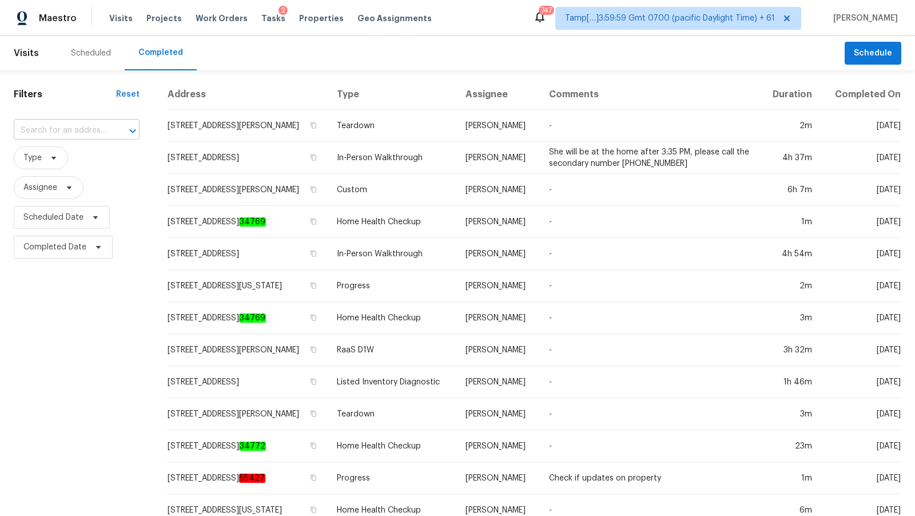
click at [90, 138] on input "text" at bounding box center [61, 131] width 94 height 18
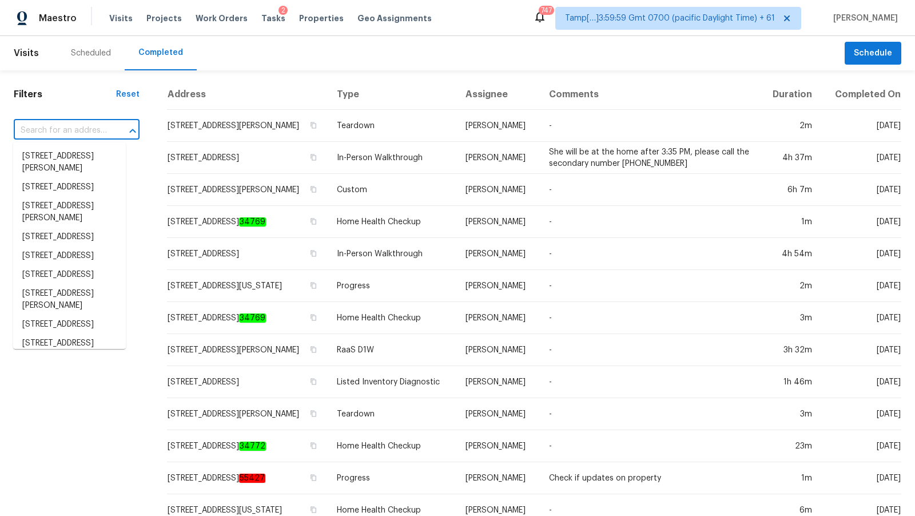
paste input "[STREET_ADDRESS][PERSON_NAME]"
type input "[STREET_ADDRESS][PERSON_NAME]"
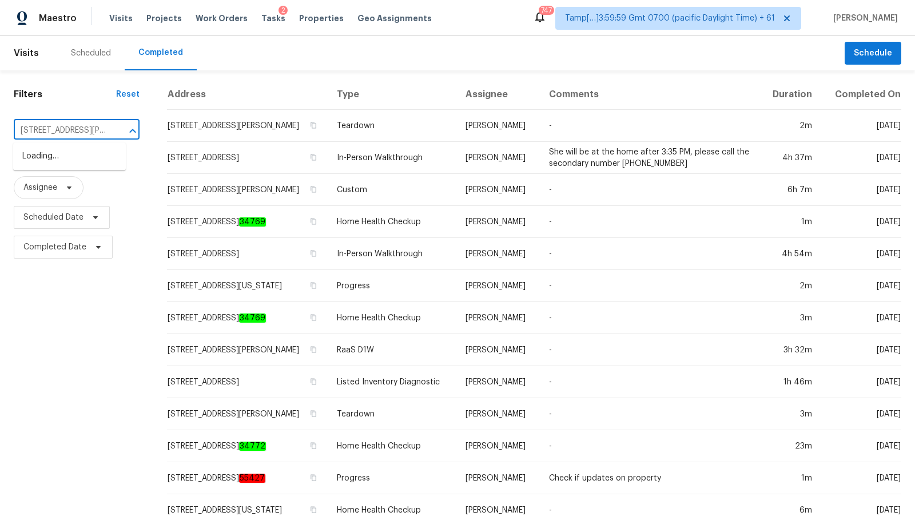
scroll to position [0, 67]
click at [89, 151] on span "[STREET_ADDRESS][PERSON_NAME]" at bounding box center [69, 162] width 94 height 24
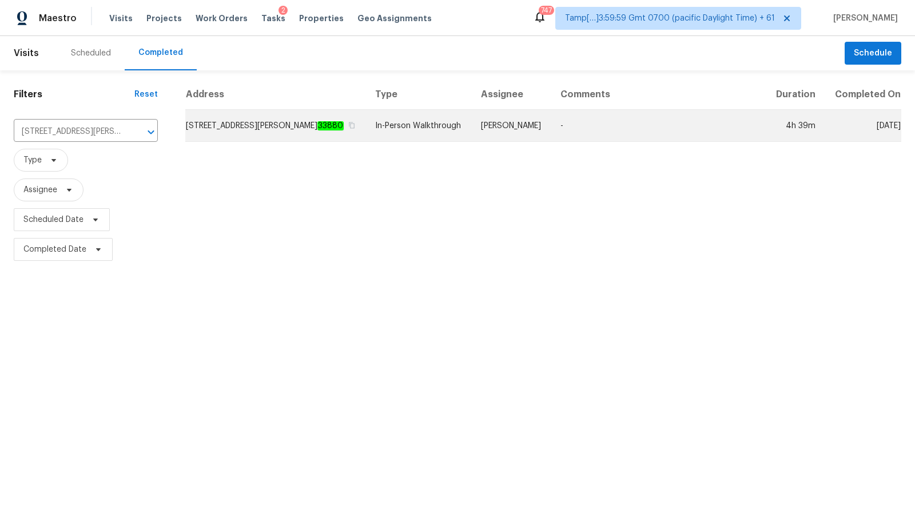
click at [288, 139] on td "[STREET_ADDRESS][PERSON_NAME]" at bounding box center [275, 126] width 181 height 32
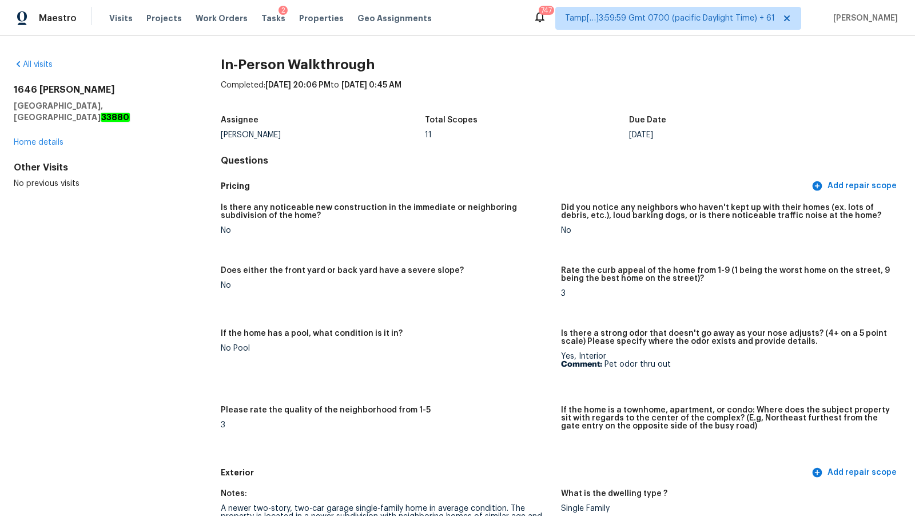
click at [485, 85] on div "Completed: 10/15/2025, 20:06 PM to 10/16/2025, 0:45 AM" at bounding box center [561, 94] width 680 height 30
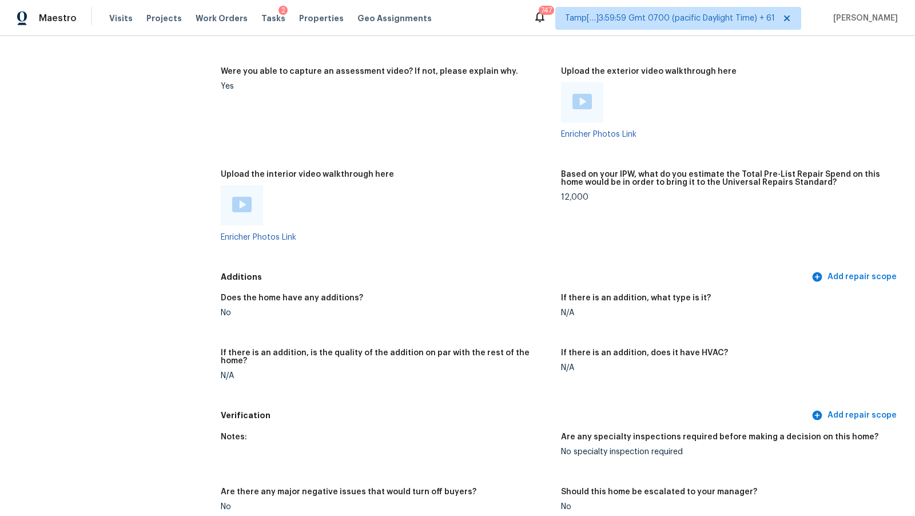
scroll to position [1042, 0]
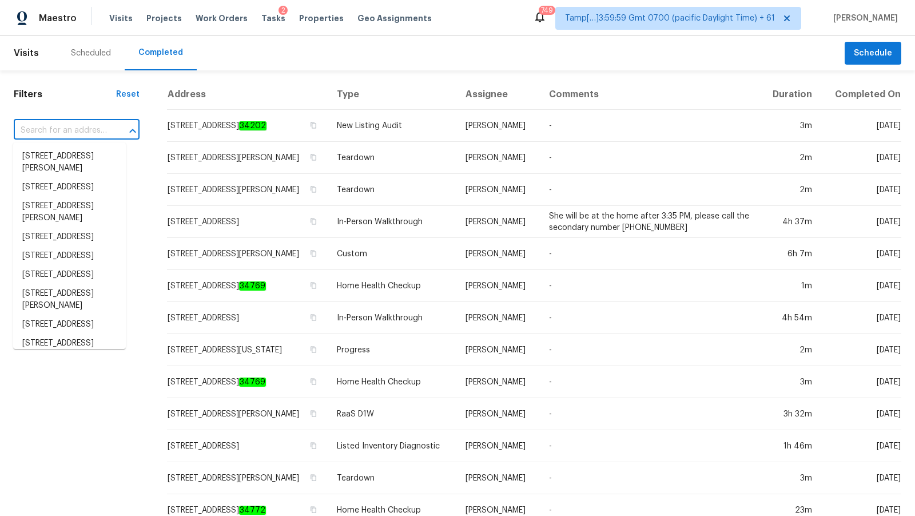
click at [50, 128] on input "text" at bounding box center [61, 131] width 94 height 18
paste input "[STREET_ADDRESS][PERSON_NAME]"
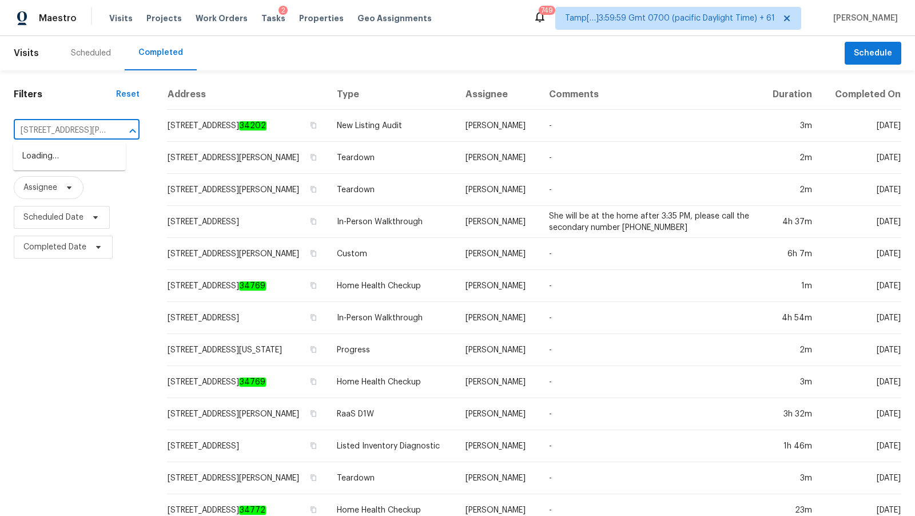
scroll to position [0, 67]
type input "[STREET_ADDRESS][PERSON_NAME]"
click at [47, 151] on li "[STREET_ADDRESS][PERSON_NAME]" at bounding box center [69, 164] width 113 height 31
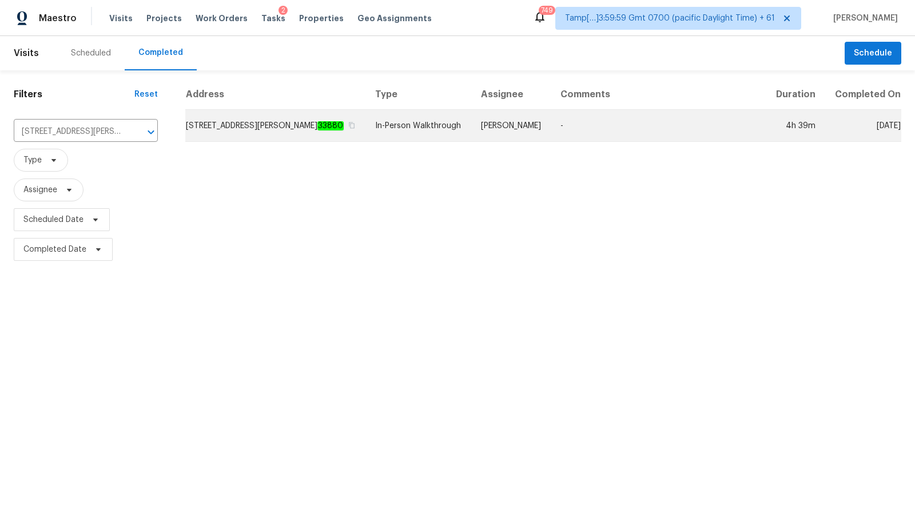
click at [296, 123] on td "[STREET_ADDRESS][PERSON_NAME]" at bounding box center [275, 126] width 181 height 32
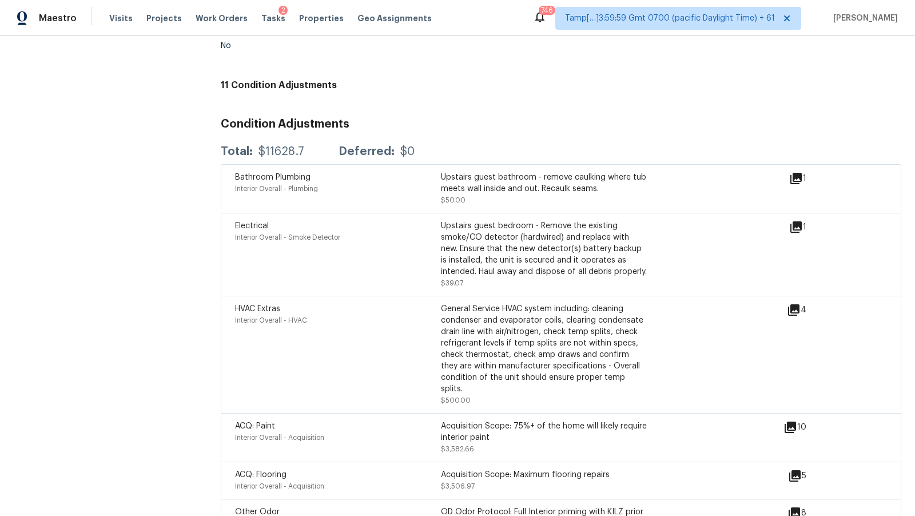
scroll to position [1512, 0]
